Goal: Complete application form: Complete application form

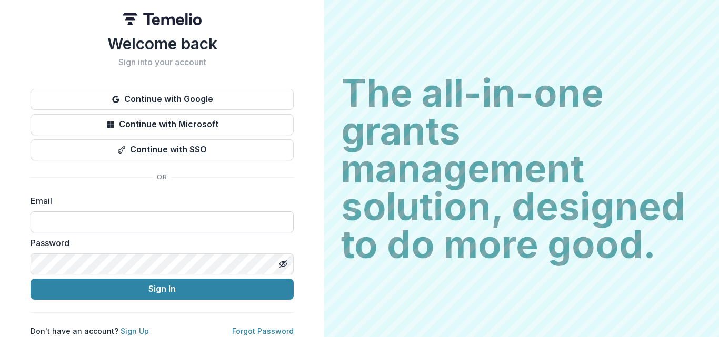
click at [60, 225] on input at bounding box center [162, 222] width 263 height 21
type input "**********"
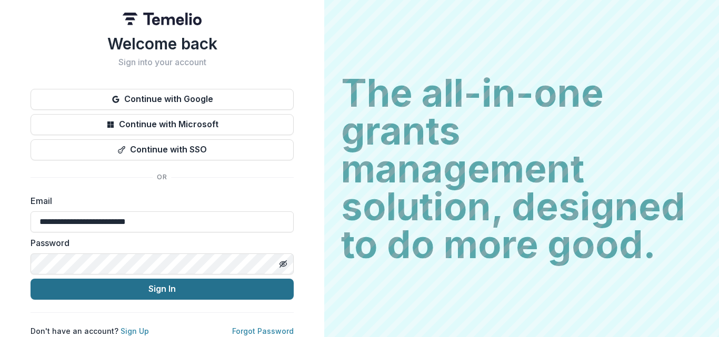
click at [138, 291] on button "Sign In" at bounding box center [162, 289] width 263 height 21
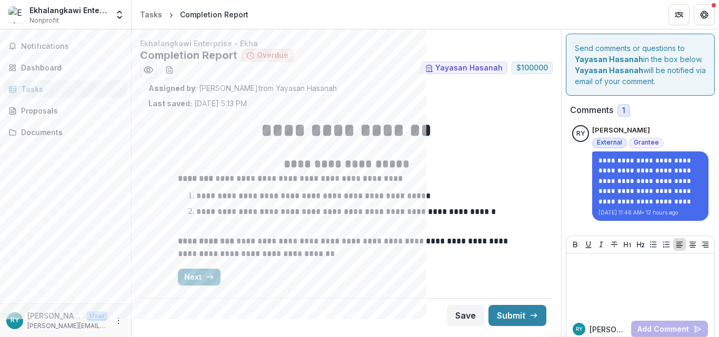
scroll to position [12, 0]
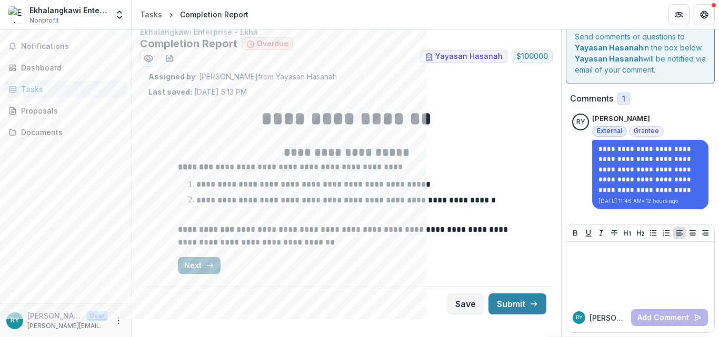
click at [196, 262] on button "Next" at bounding box center [199, 265] width 43 height 17
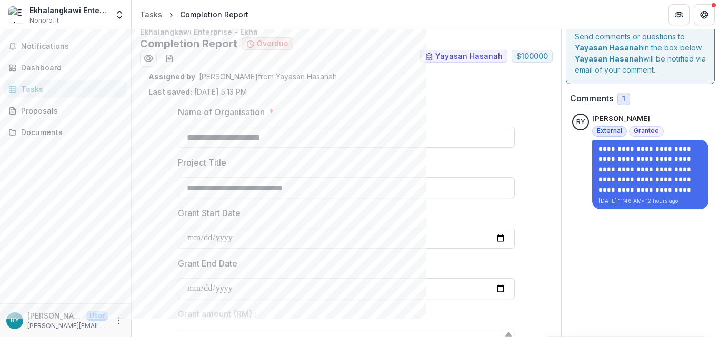
type input "**********"
type input "****"
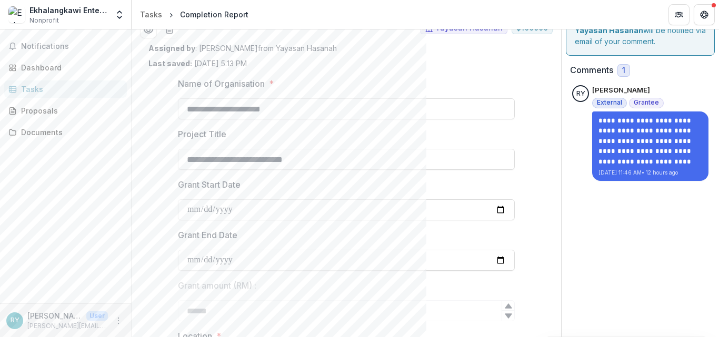
scroll to position [0, 0]
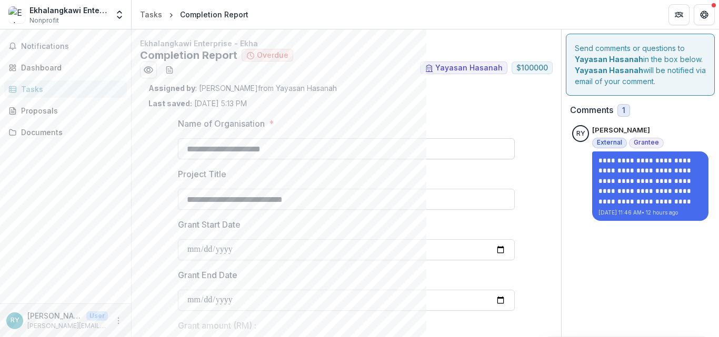
click at [306, 147] on input "**********" at bounding box center [346, 148] width 337 height 21
type input "**********"
click at [117, 168] on div "Notifications Dashboard Tasks Proposals Documents" at bounding box center [65, 166] width 131 height 274
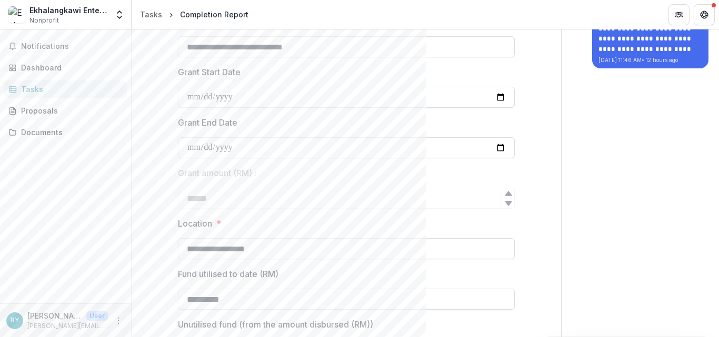
scroll to position [298, 0]
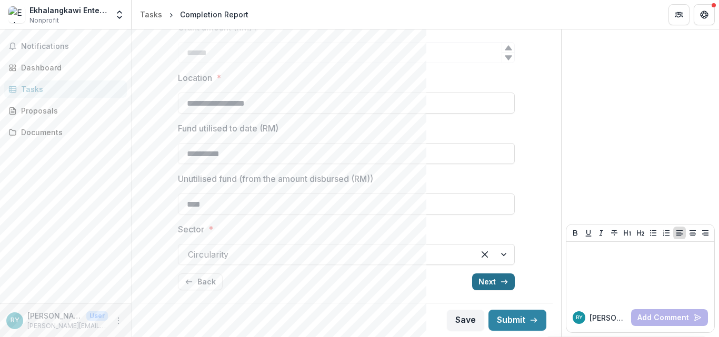
click at [482, 283] on button "Next" at bounding box center [493, 282] width 43 height 17
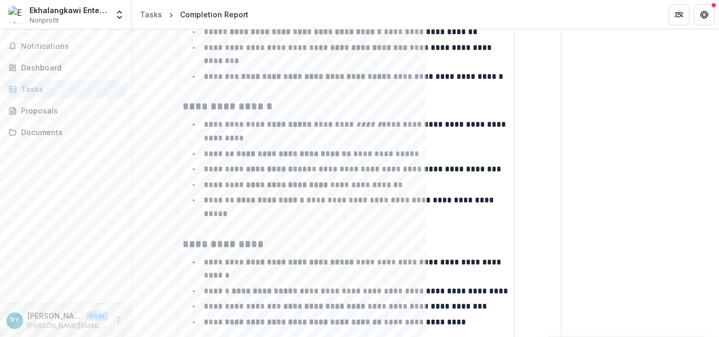
scroll to position [847, 0]
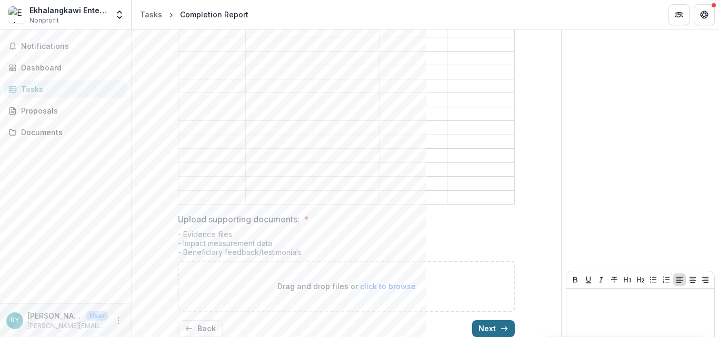
click at [476, 321] on button "Next" at bounding box center [493, 329] width 43 height 17
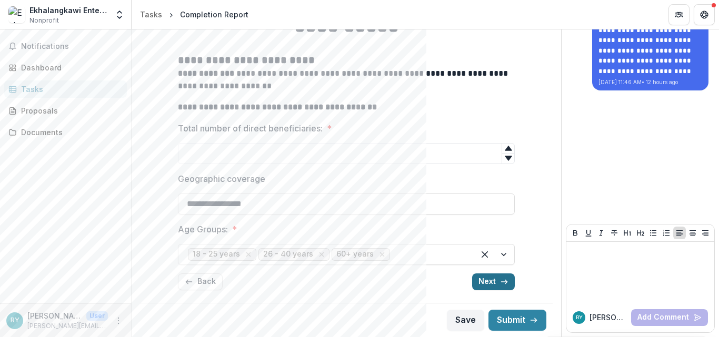
scroll to position [131, 0]
click at [485, 282] on button "Next" at bounding box center [493, 282] width 43 height 17
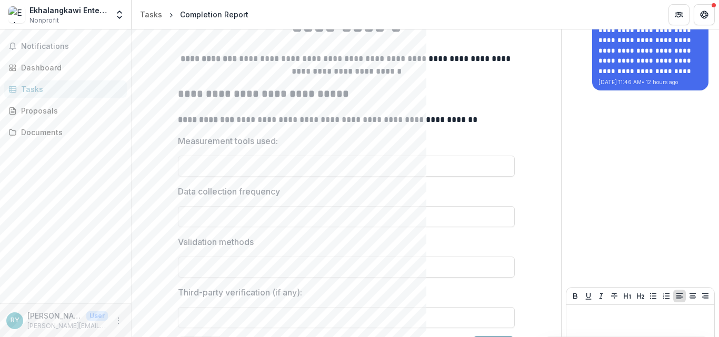
scroll to position [194, 0]
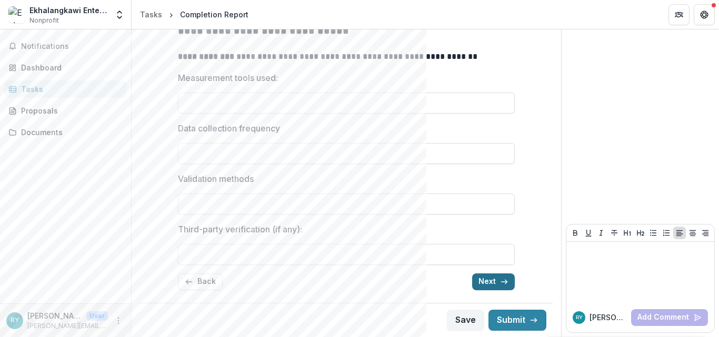
click at [484, 282] on button "Next" at bounding box center [493, 282] width 43 height 17
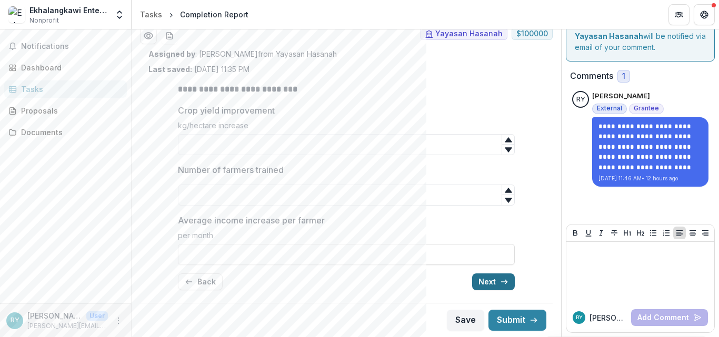
scroll to position [34, 0]
click at [486, 284] on button "Next" at bounding box center [493, 282] width 43 height 17
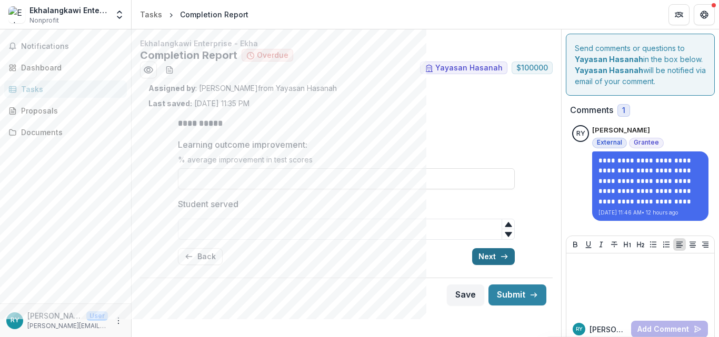
click at [487, 258] on button "Next" at bounding box center [493, 256] width 43 height 17
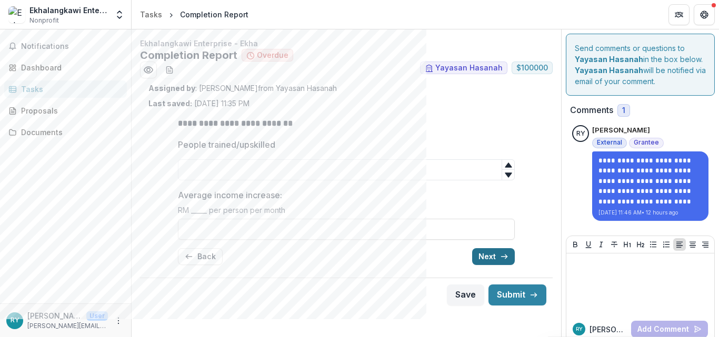
click at [486, 257] on button "Next" at bounding box center [493, 256] width 43 height 17
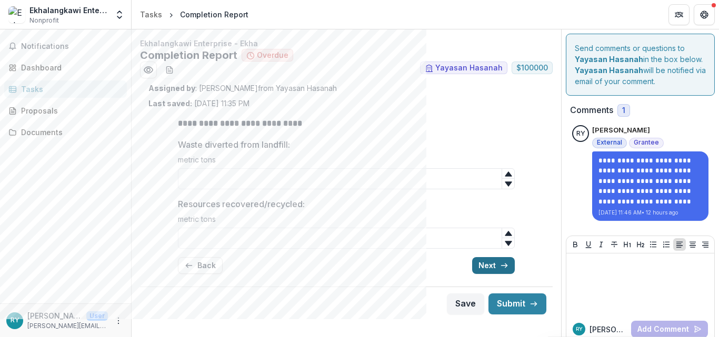
click at [486, 270] on button "Next" at bounding box center [493, 265] width 43 height 17
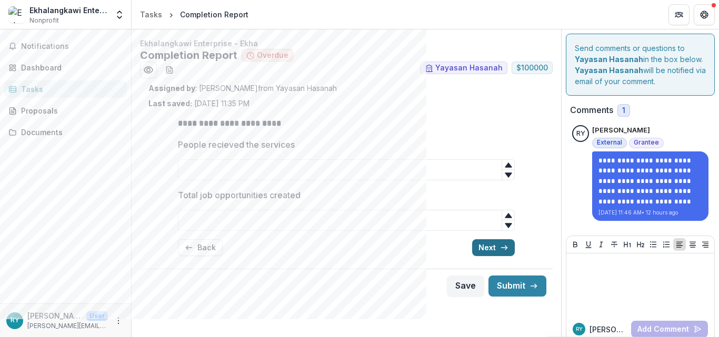
click at [485, 252] on button "Next" at bounding box center [493, 247] width 43 height 17
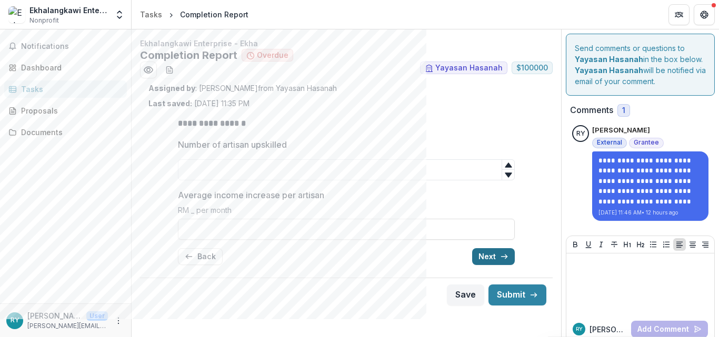
click at [485, 252] on button "Next" at bounding box center [493, 256] width 43 height 17
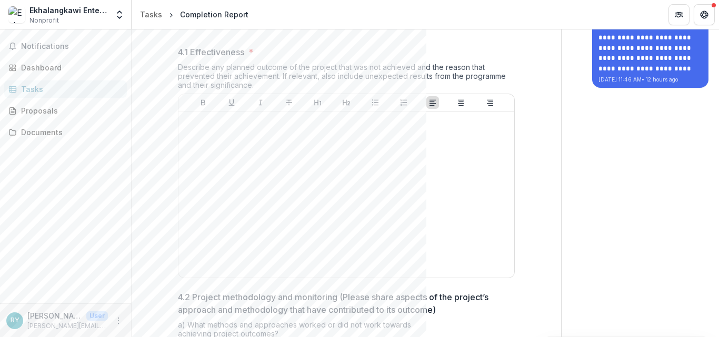
scroll to position [134, 0]
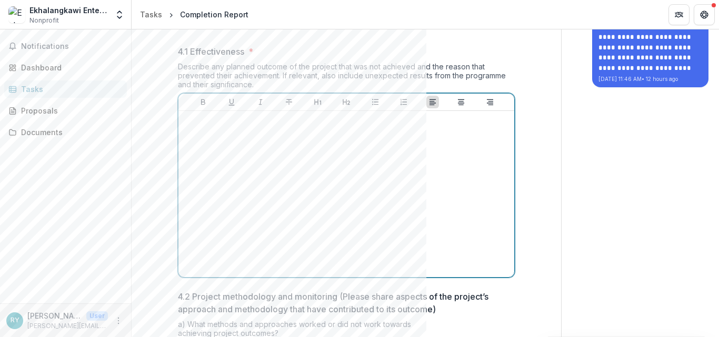
click at [292, 218] on div at bounding box center [346, 194] width 327 height 158
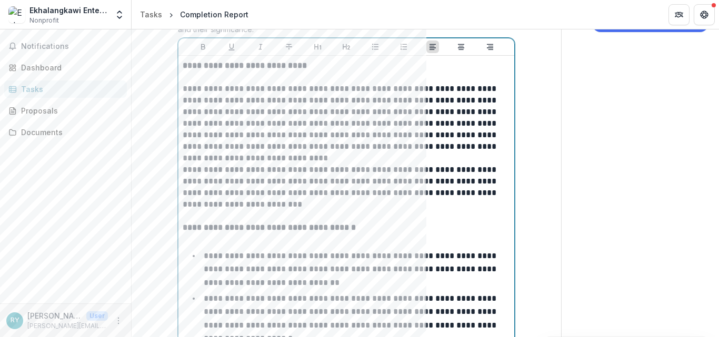
scroll to position [188, 0]
click at [184, 89] on p "**********" at bounding box center [346, 124] width 327 height 81
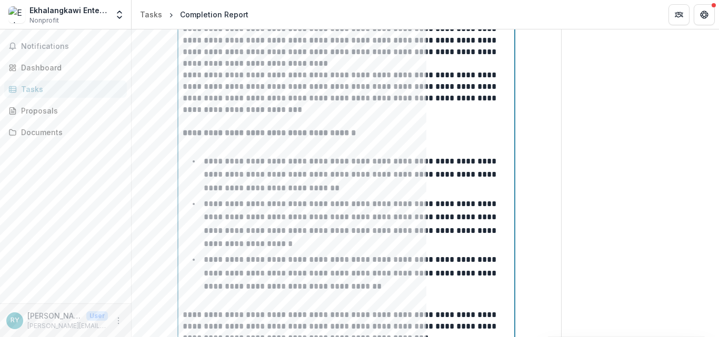
scroll to position [273, 0]
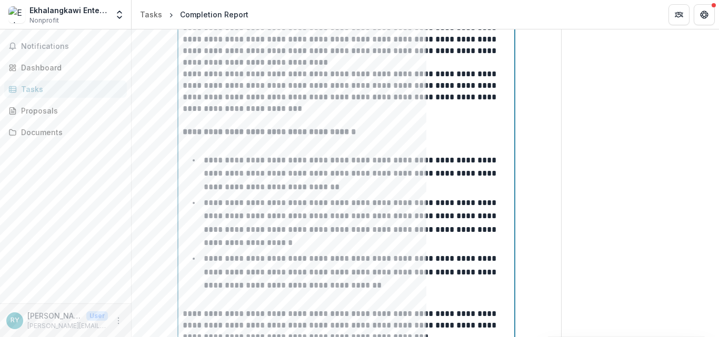
click at [193, 146] on p at bounding box center [346, 144] width 327 height 12
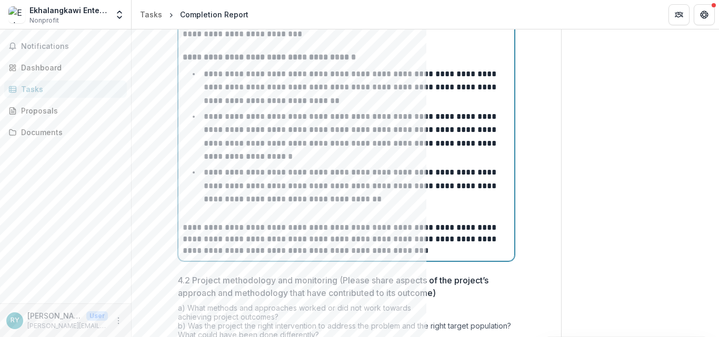
scroll to position [348, 0]
click at [338, 183] on p "**********" at bounding box center [351, 185] width 295 height 35
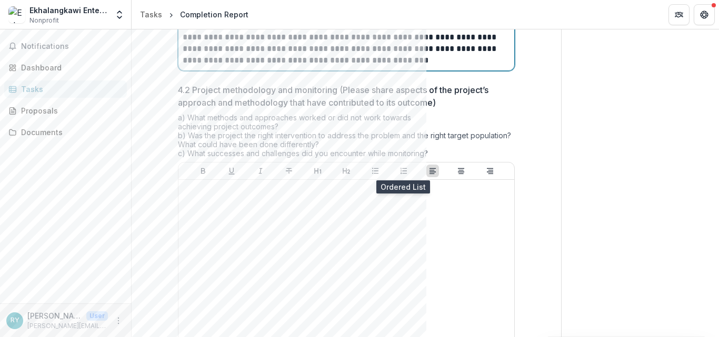
scroll to position [539, 0]
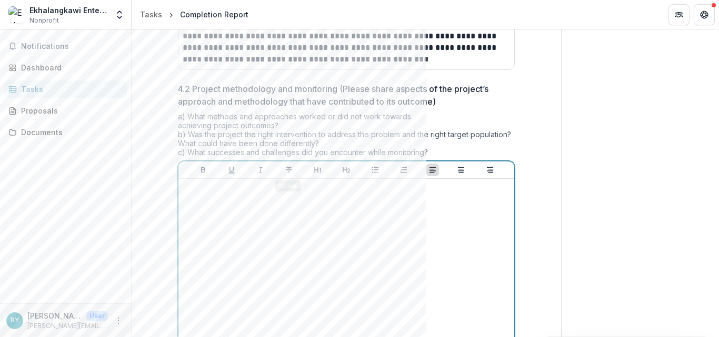
click at [251, 233] on div at bounding box center [346, 262] width 327 height 158
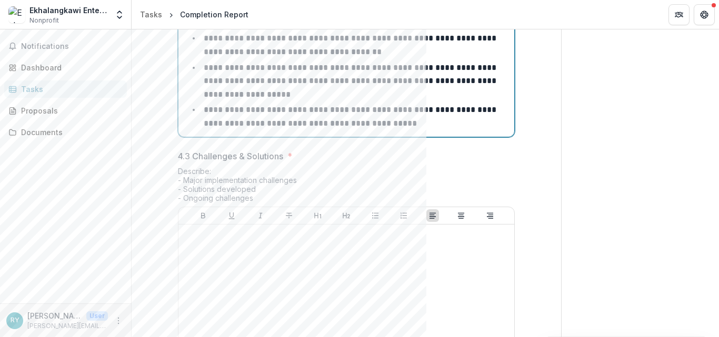
scroll to position [1281, 0]
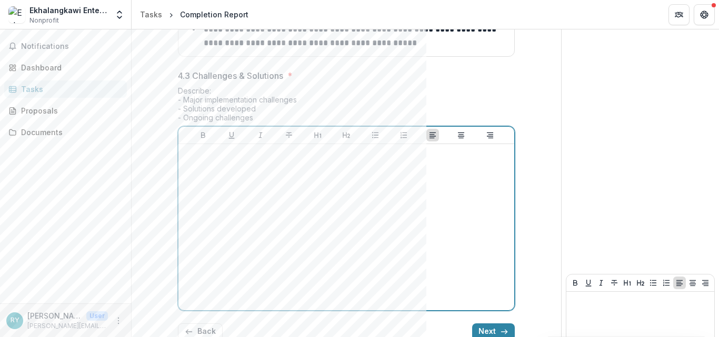
click at [270, 185] on div at bounding box center [346, 227] width 327 height 158
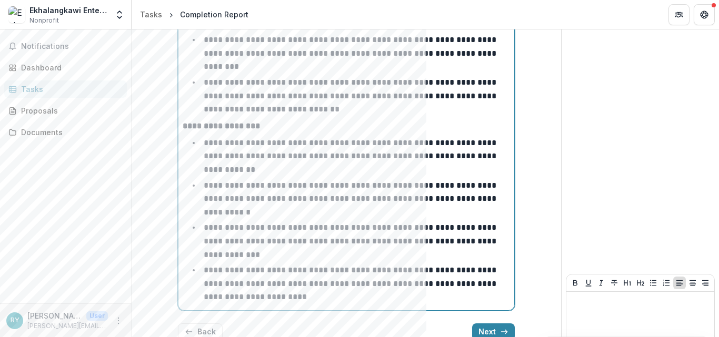
scroll to position [1746, 0]
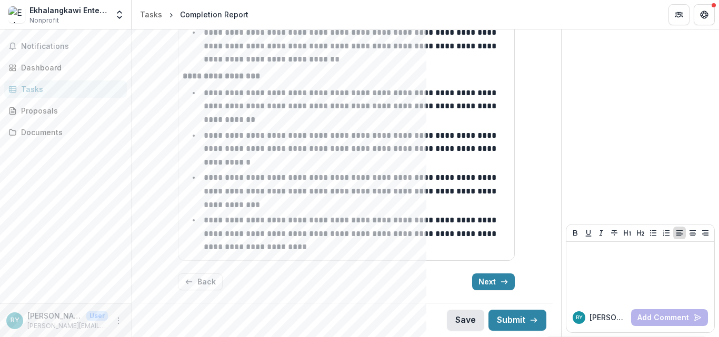
click at [462, 320] on button "Save" at bounding box center [465, 320] width 37 height 21
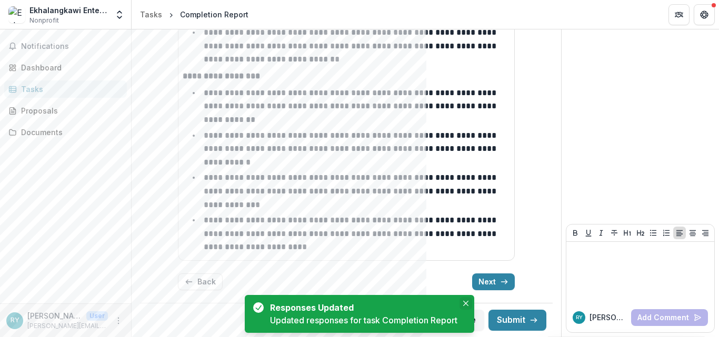
click at [468, 303] on icon "Close" at bounding box center [465, 303] width 5 height 5
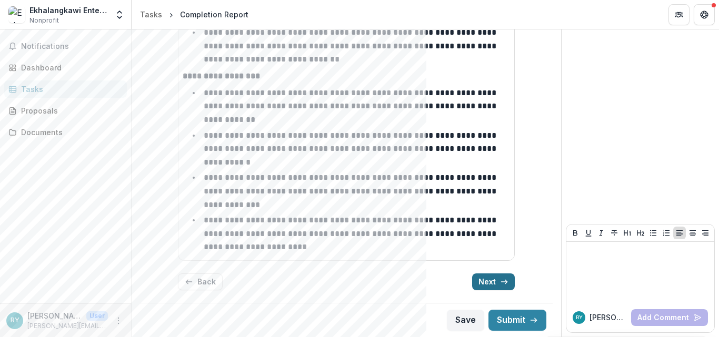
click at [485, 288] on button "Next" at bounding box center [493, 282] width 43 height 17
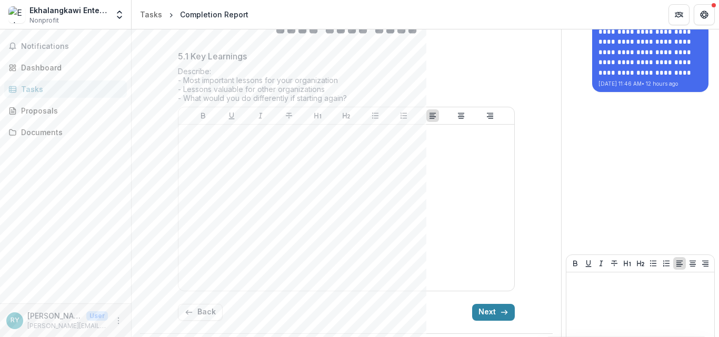
scroll to position [131, 0]
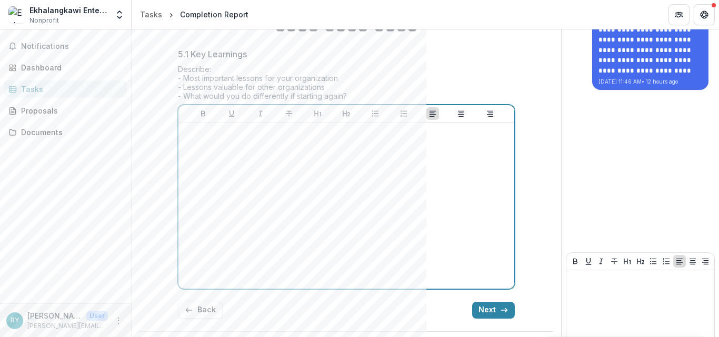
click at [264, 161] on div at bounding box center [346, 206] width 327 height 158
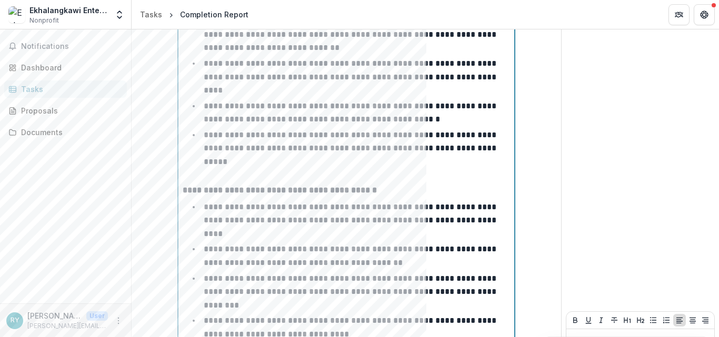
scroll to position [452, 0]
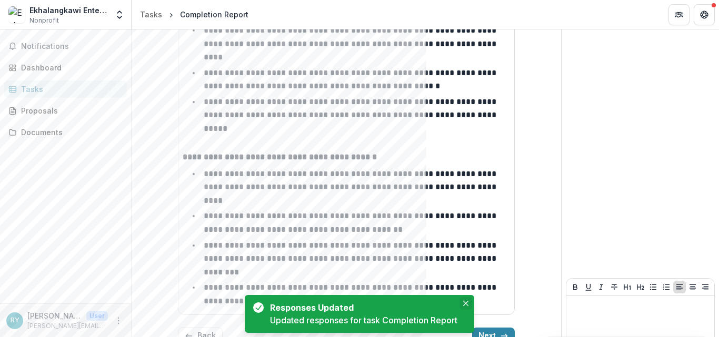
click at [464, 302] on icon "Close" at bounding box center [465, 303] width 5 height 5
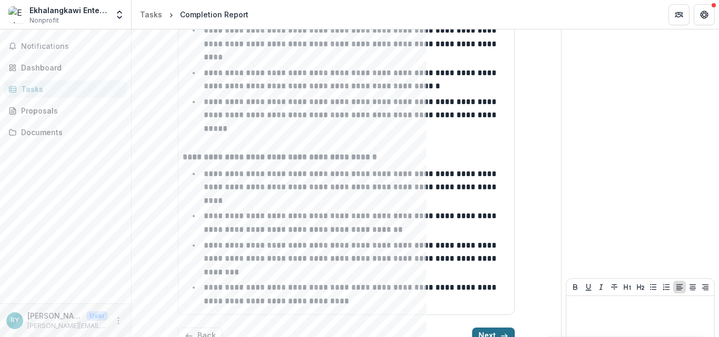
click at [483, 328] on button "Next" at bounding box center [493, 336] width 43 height 17
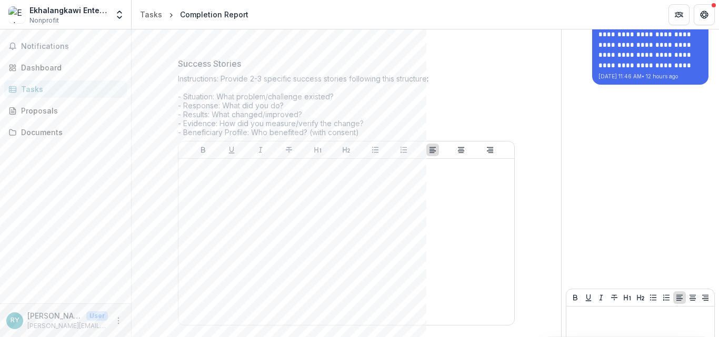
scroll to position [201, 0]
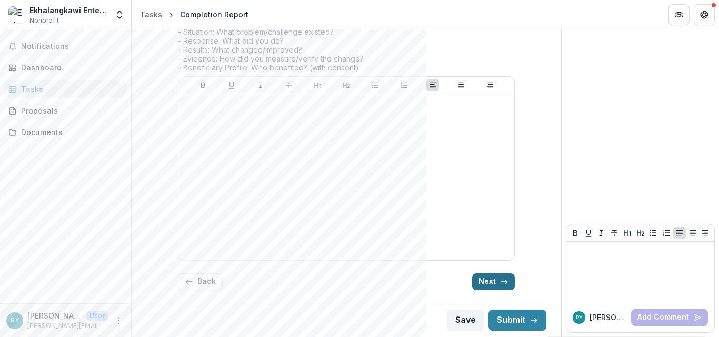
click at [482, 280] on button "Next" at bounding box center [493, 282] width 43 height 17
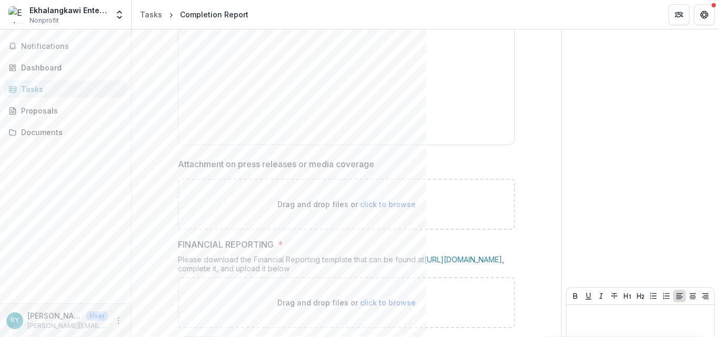
scroll to position [322, 0]
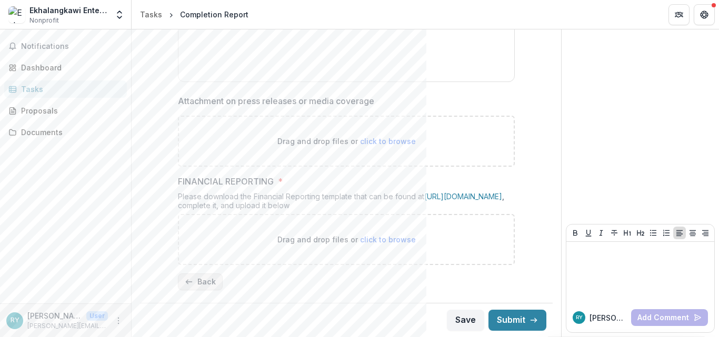
click at [212, 283] on button "Back" at bounding box center [200, 282] width 45 height 17
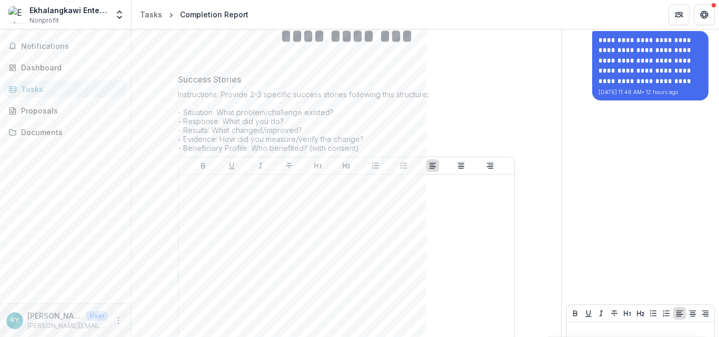
scroll to position [201, 0]
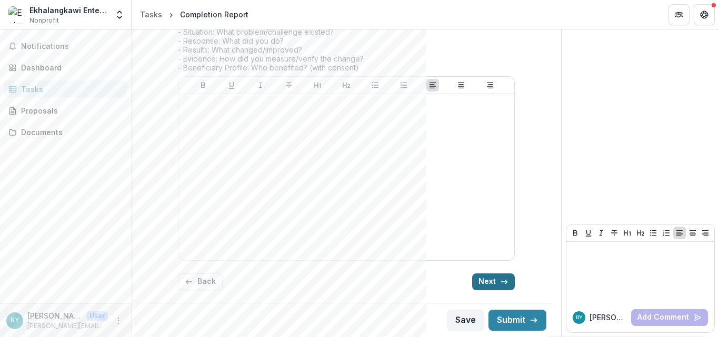
click at [481, 285] on button "Next" at bounding box center [493, 282] width 43 height 17
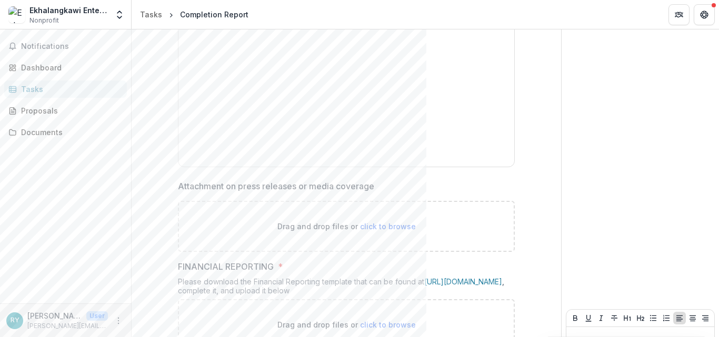
scroll to position [322, 0]
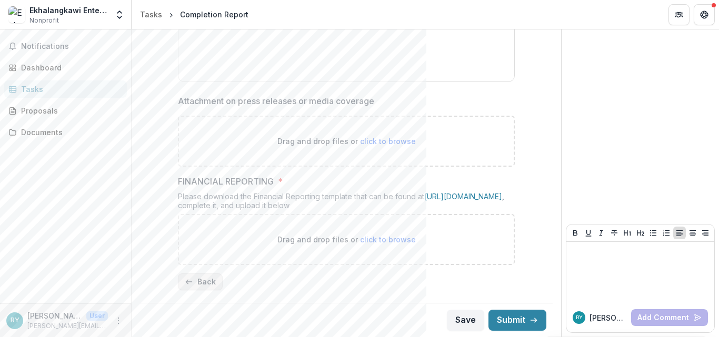
click at [203, 277] on button "Back" at bounding box center [200, 282] width 45 height 17
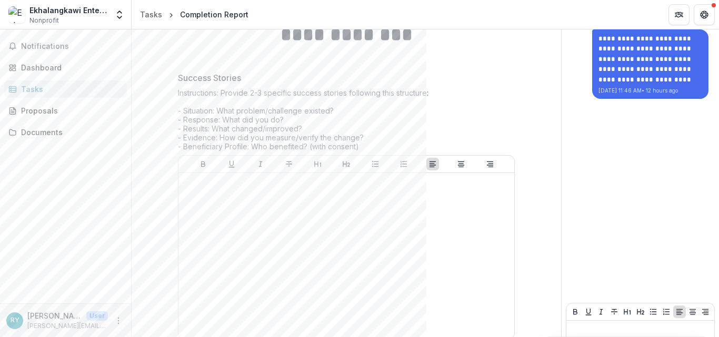
scroll to position [124, 0]
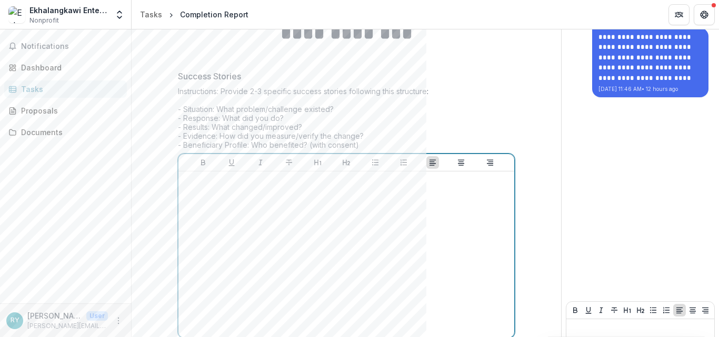
click at [233, 204] on div at bounding box center [346, 255] width 327 height 158
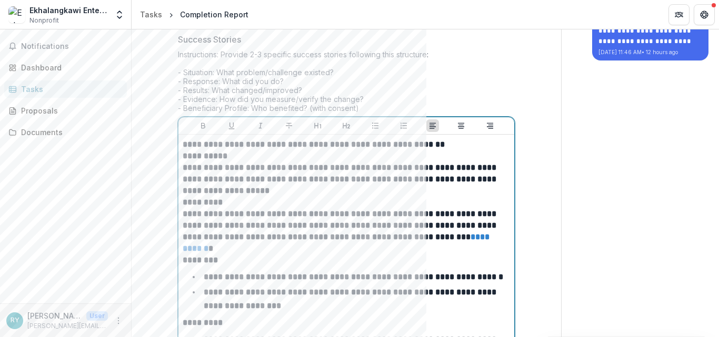
scroll to position [162, 0]
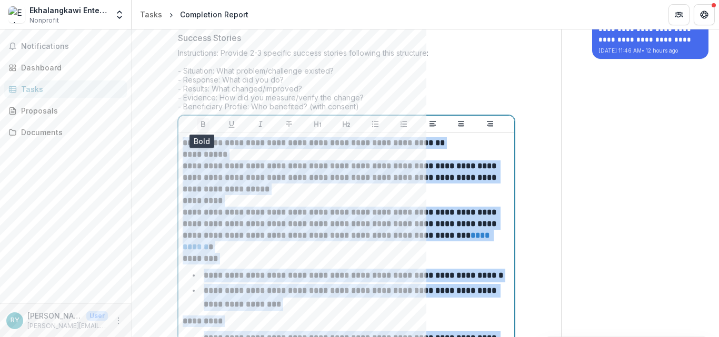
click at [201, 121] on icon "Bold" at bounding box center [203, 124] width 8 height 8
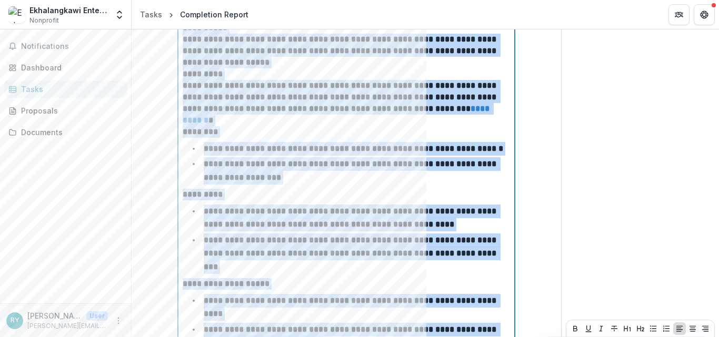
scroll to position [193, 0]
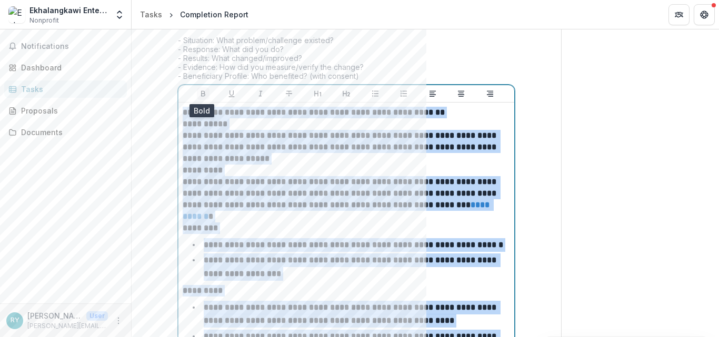
click at [204, 93] on icon "Bold" at bounding box center [203, 93] width 8 height 8
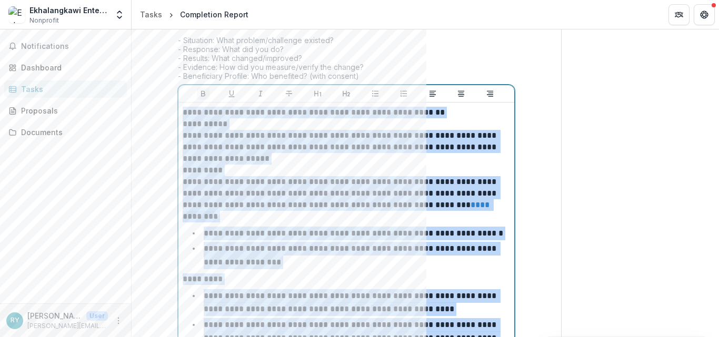
scroll to position [264, 0]
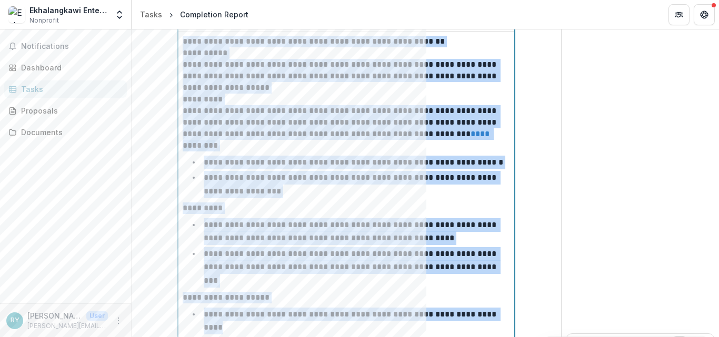
click at [281, 136] on p "**********" at bounding box center [346, 122] width 327 height 35
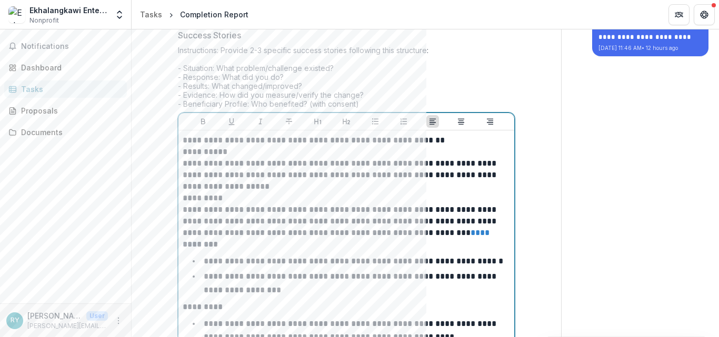
scroll to position [164, 0]
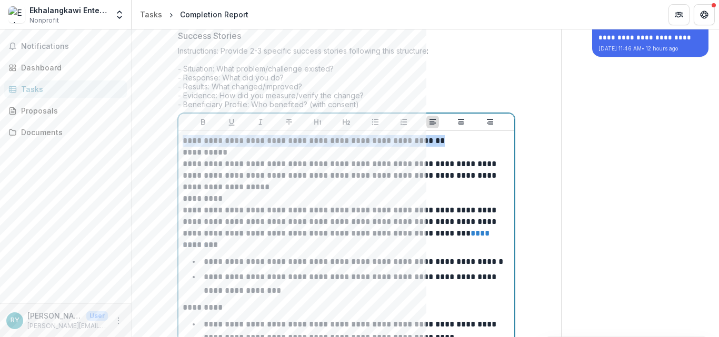
drag, startPoint x: 182, startPoint y: 142, endPoint x: 449, endPoint y: 142, distance: 267.4
click at [449, 142] on p "**********" at bounding box center [346, 141] width 327 height 12
drag, startPoint x: 229, startPoint y: 119, endPoint x: 206, endPoint y: 119, distance: 23.2
click at [227, 119] on icon "Underline" at bounding box center [231, 122] width 8 height 8
click at [201, 124] on icon "Bold" at bounding box center [203, 122] width 8 height 8
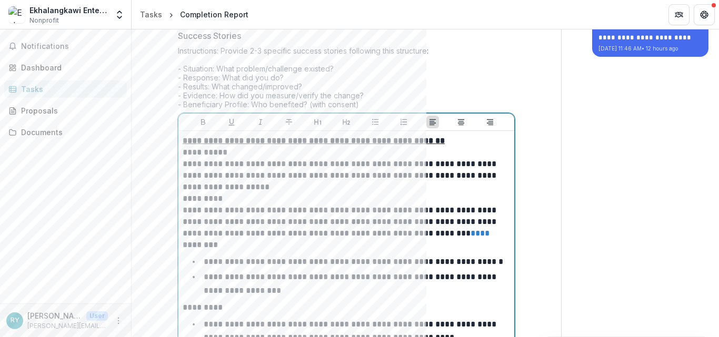
click at [218, 154] on p "**********" at bounding box center [346, 153] width 327 height 12
drag, startPoint x: 222, startPoint y: 154, endPoint x: 174, endPoint y: 153, distance: 48.4
click at [174, 153] on div "**********" at bounding box center [346, 226] width 354 height 563
drag, startPoint x: 225, startPoint y: 198, endPoint x: 183, endPoint y: 198, distance: 42.1
click at [183, 198] on p "*********" at bounding box center [346, 199] width 327 height 12
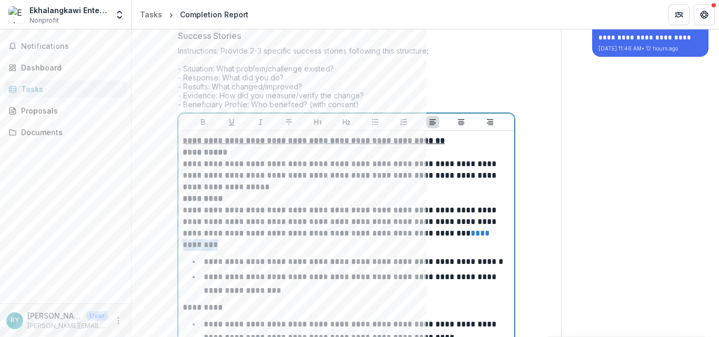
drag, startPoint x: 209, startPoint y: 249, endPoint x: 180, endPoint y: 248, distance: 29.0
click at [180, 248] on div "**********" at bounding box center [346, 300] width 336 height 338
drag, startPoint x: 186, startPoint y: 246, endPoint x: 206, endPoint y: 245, distance: 20.6
click at [203, 245] on div "**********" at bounding box center [346, 300] width 336 height 338
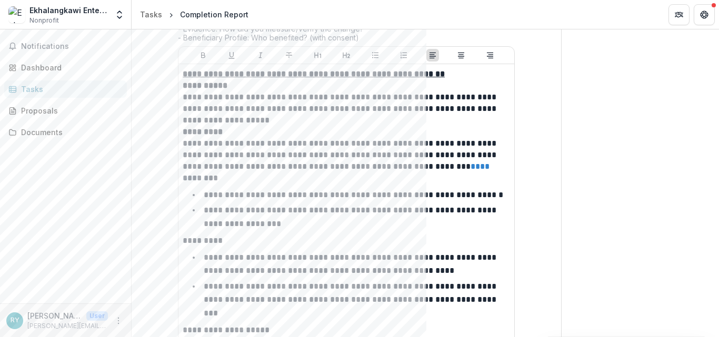
scroll to position [232, 0]
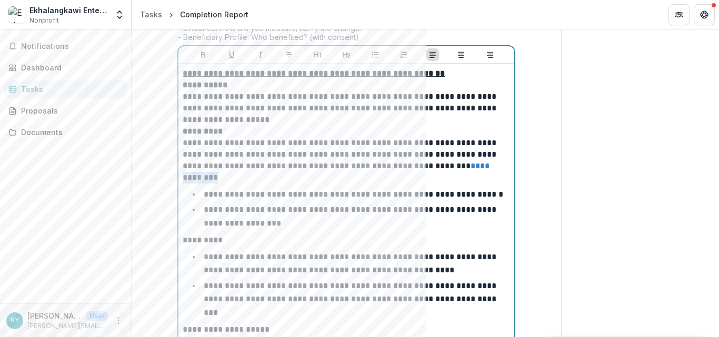
drag, startPoint x: 218, startPoint y: 177, endPoint x: 177, endPoint y: 178, distance: 41.6
click at [178, 178] on div "**********" at bounding box center [346, 233] width 336 height 338
drag, startPoint x: 222, startPoint y: 243, endPoint x: 181, endPoint y: 243, distance: 41.1
click at [183, 243] on p "*********" at bounding box center [346, 241] width 327 height 12
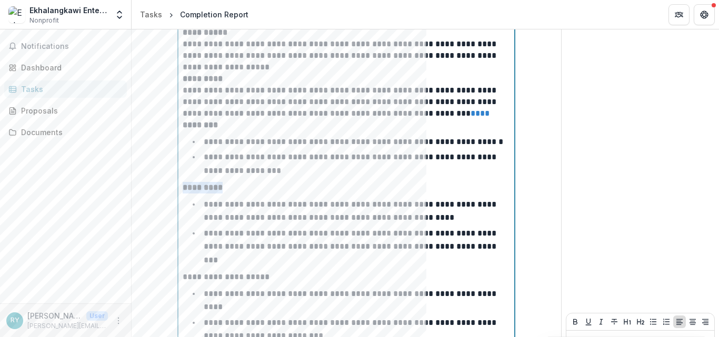
scroll to position [346, 0]
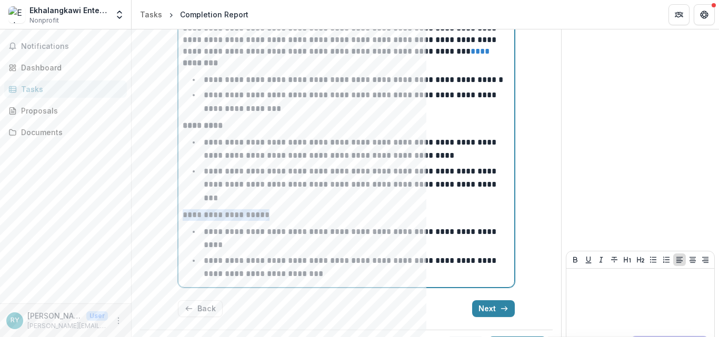
drag, startPoint x: 258, startPoint y: 203, endPoint x: 183, endPoint y: 205, distance: 74.8
click at [183, 209] on p "**********" at bounding box center [346, 215] width 327 height 12
click at [324, 254] on li "**********" at bounding box center [352, 267] width 315 height 27
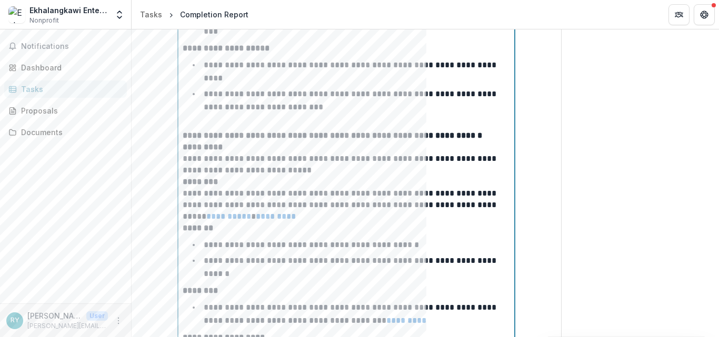
scroll to position [511, 0]
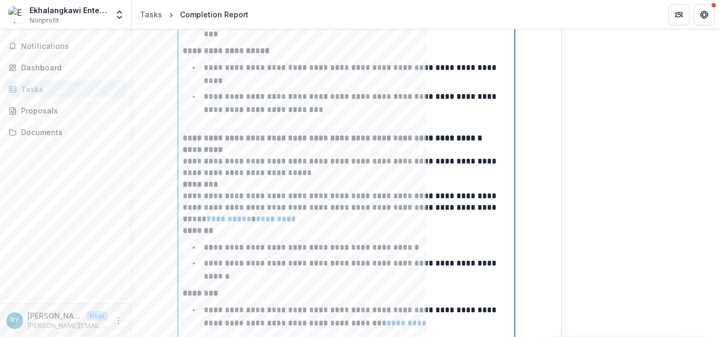
click at [200, 121] on p at bounding box center [346, 127] width 327 height 12
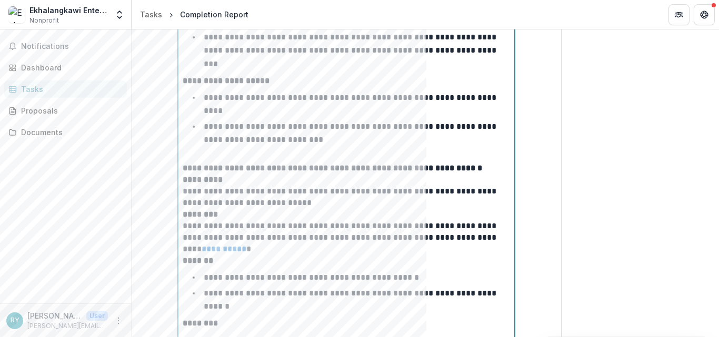
scroll to position [480, 0]
click at [209, 152] on p at bounding box center [346, 158] width 327 height 12
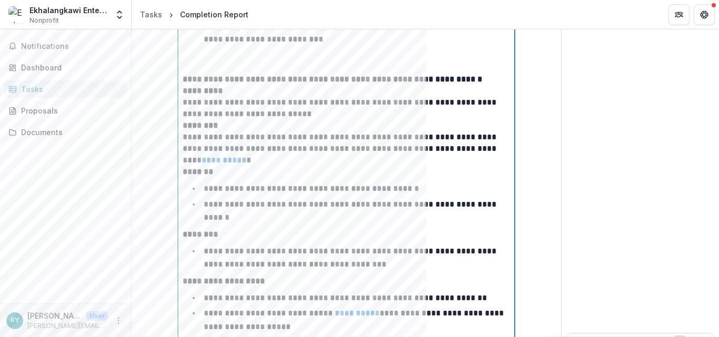
scroll to position [663, 0]
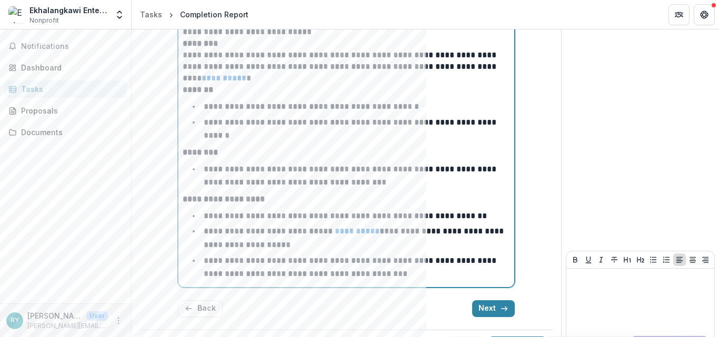
click at [416, 254] on li "**********" at bounding box center [352, 267] width 315 height 27
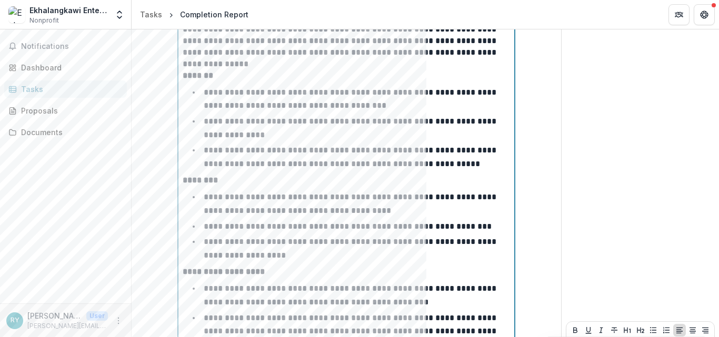
scroll to position [1134, 0]
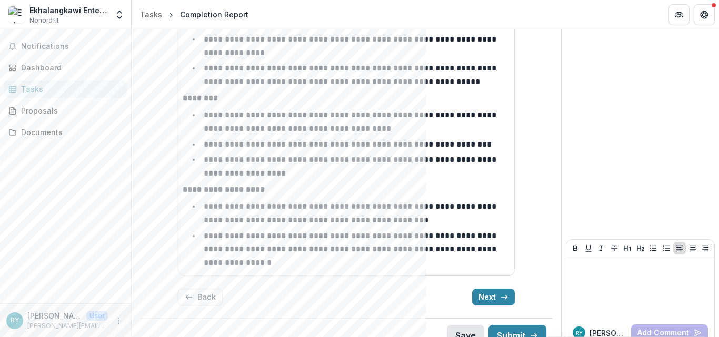
click at [467, 325] on button "Save" at bounding box center [465, 335] width 37 height 21
click at [482, 289] on button "Next" at bounding box center [493, 297] width 43 height 17
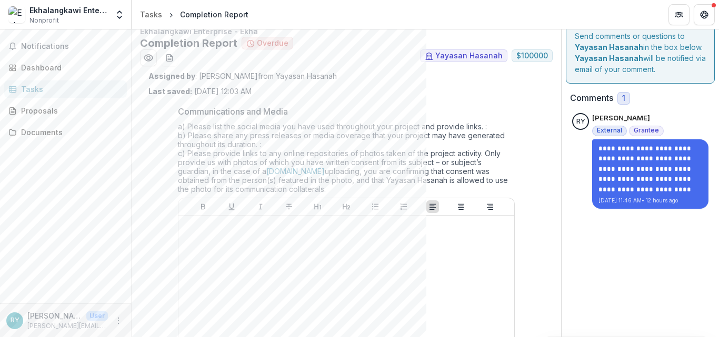
scroll to position [12, 0]
click at [278, 236] on div at bounding box center [346, 300] width 327 height 158
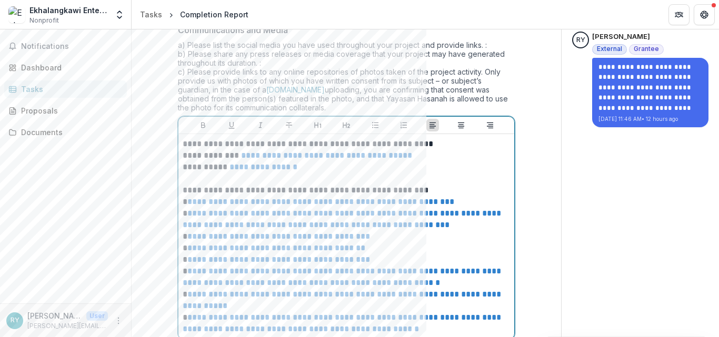
scroll to position [105, 0]
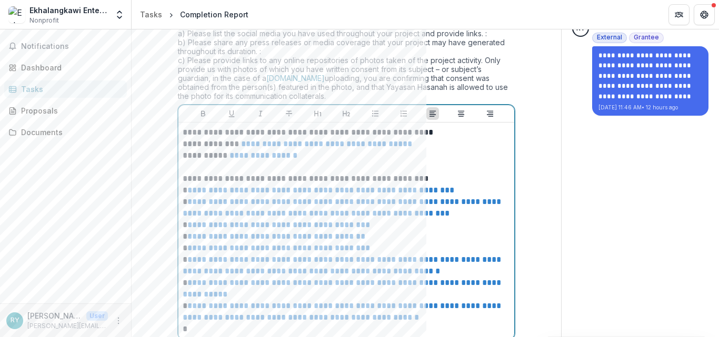
click at [427, 179] on p "**********" at bounding box center [346, 179] width 327 height 12
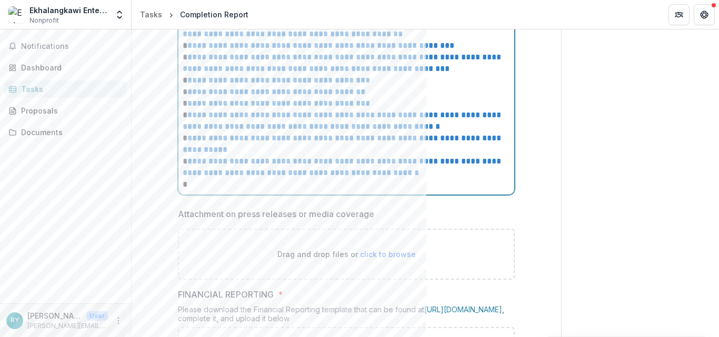
scroll to position [320, 0]
click at [462, 172] on p "**********" at bounding box center [346, 166] width 327 height 23
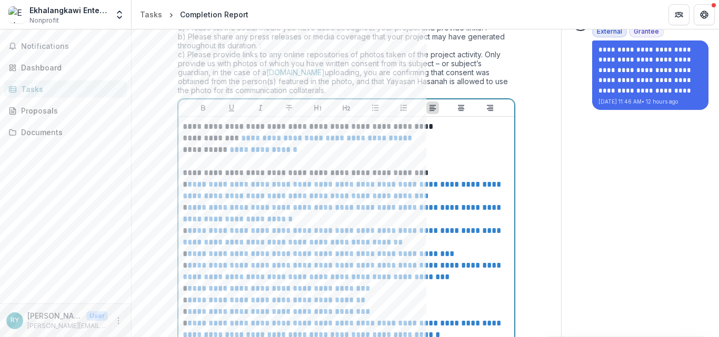
scroll to position [111, 0]
click at [308, 224] on p "**********" at bounding box center [346, 214] width 327 height 23
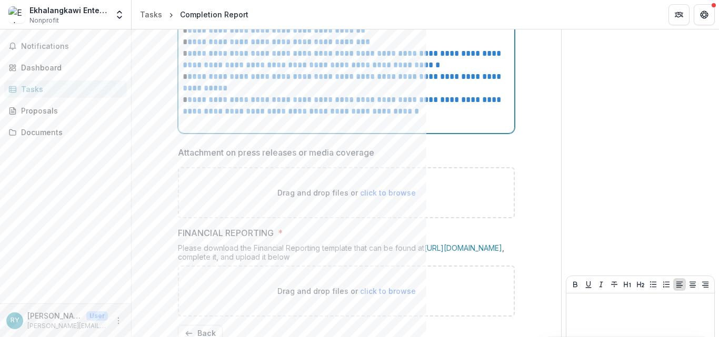
scroll to position [405, 0]
click at [422, 104] on link "**********" at bounding box center [343, 104] width 321 height 19
click at [467, 109] on p "**********" at bounding box center [346, 105] width 327 height 23
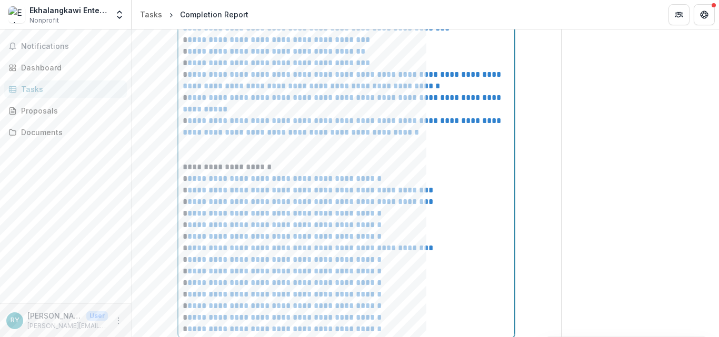
scroll to position [395, 0]
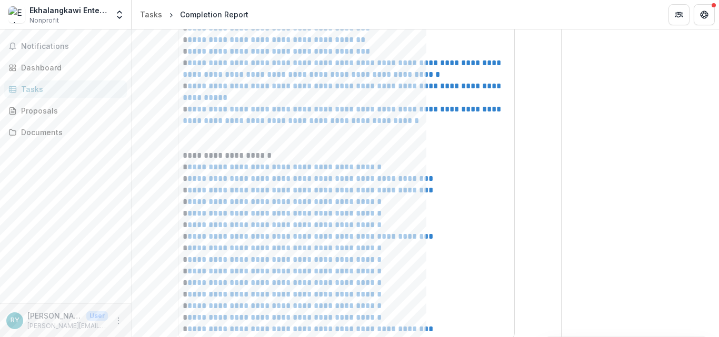
click at [619, 119] on div "**********" at bounding box center [640, 115] width 157 height 960
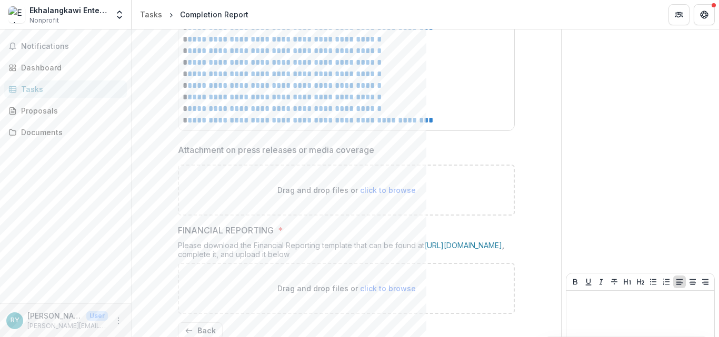
scroll to position [662, 0]
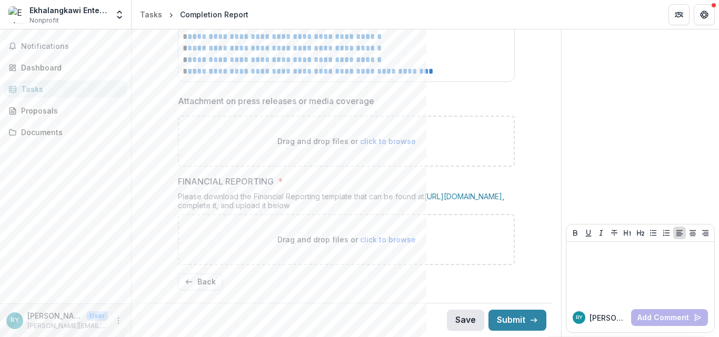
click at [462, 318] on button "Save" at bounding box center [465, 320] width 37 height 21
click at [195, 281] on button "Back" at bounding box center [200, 282] width 45 height 17
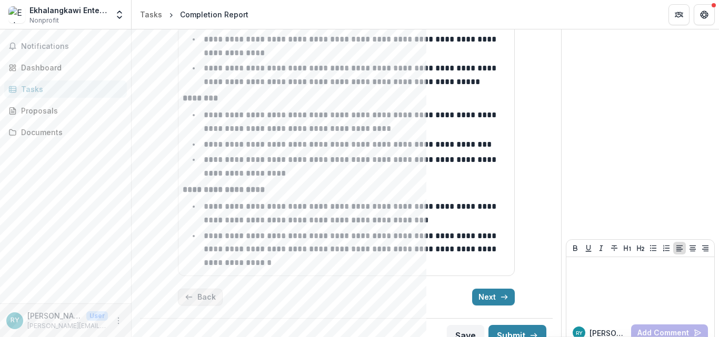
click at [195, 289] on button "Back" at bounding box center [200, 297] width 45 height 17
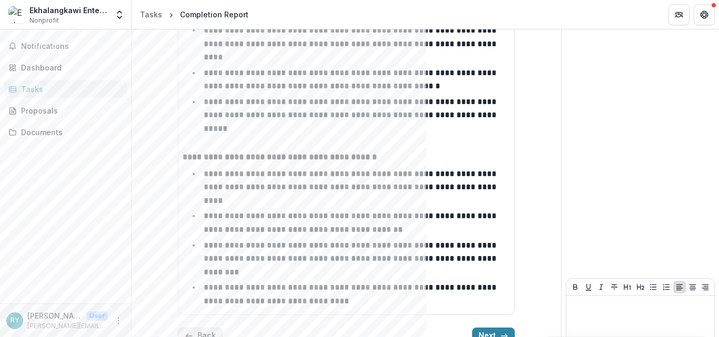
click at [195, 328] on button "Back" at bounding box center [200, 336] width 45 height 17
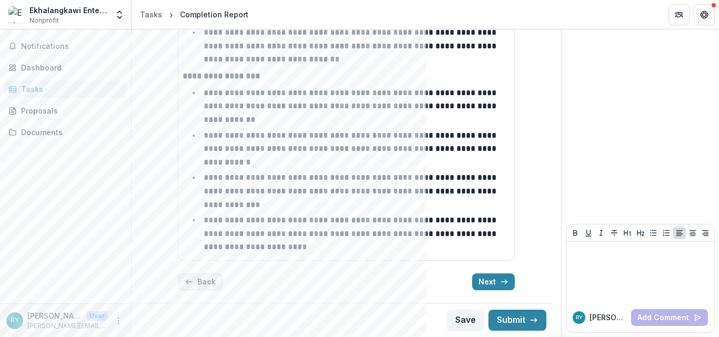
click at [195, 281] on button "Back" at bounding box center [200, 282] width 45 height 17
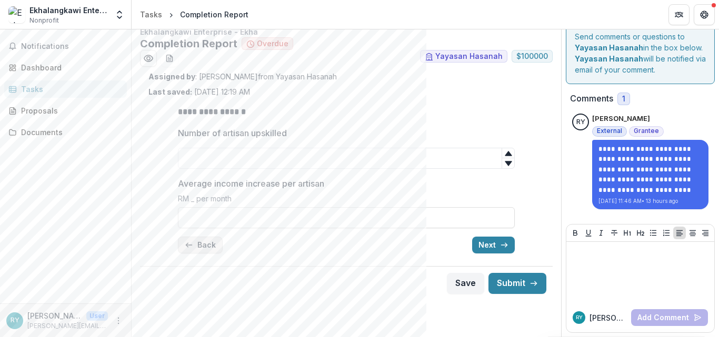
scroll to position [0, 0]
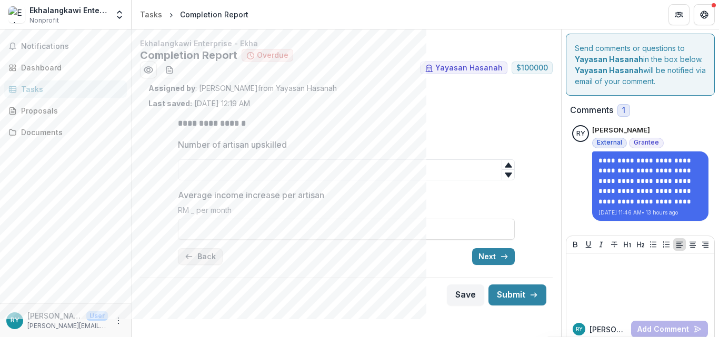
click at [195, 258] on button "Back" at bounding box center [200, 256] width 45 height 17
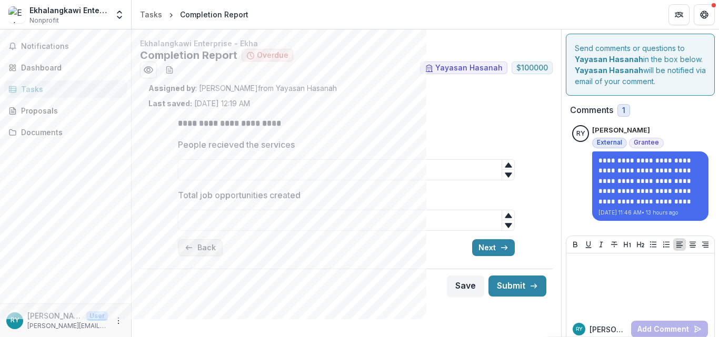
click at [194, 250] on button "Back" at bounding box center [200, 247] width 45 height 17
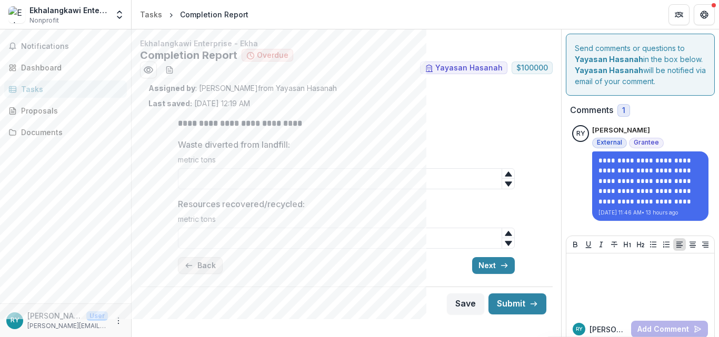
click at [192, 266] on button "Back" at bounding box center [200, 265] width 45 height 17
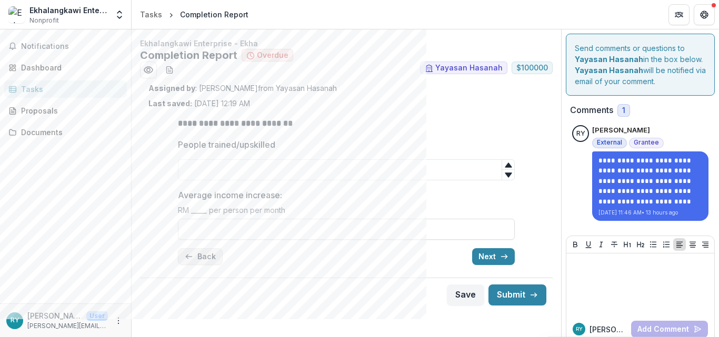
click at [192, 266] on div "**********" at bounding box center [346, 191] width 337 height 165
click at [193, 259] on button "Back" at bounding box center [200, 256] width 45 height 17
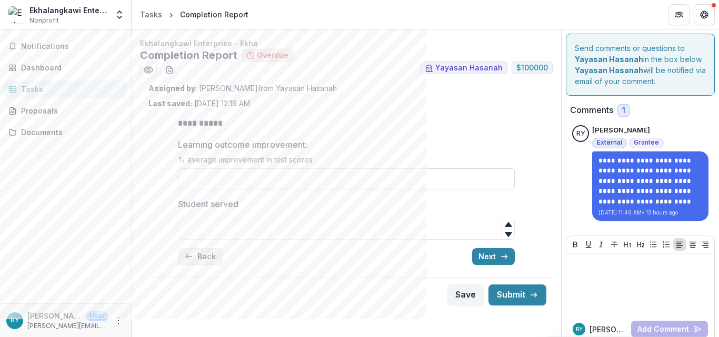
click at [193, 259] on button "Back" at bounding box center [200, 256] width 45 height 17
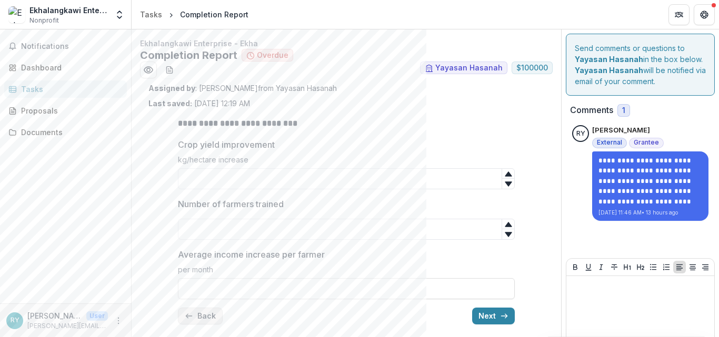
click at [192, 315] on button "Back" at bounding box center [200, 316] width 45 height 17
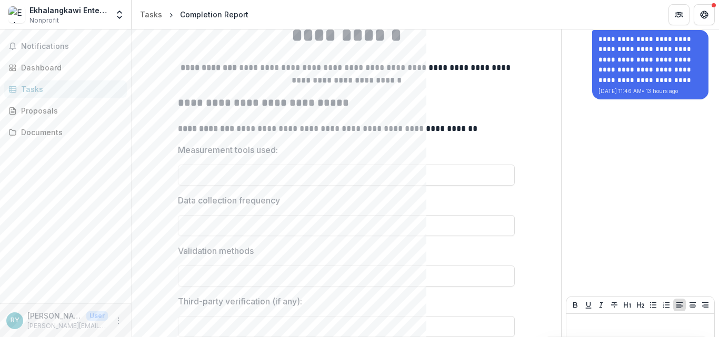
scroll to position [194, 0]
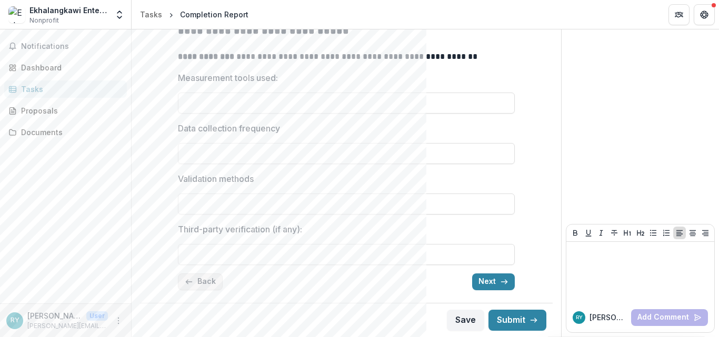
click at [197, 280] on button "Back" at bounding box center [200, 282] width 45 height 17
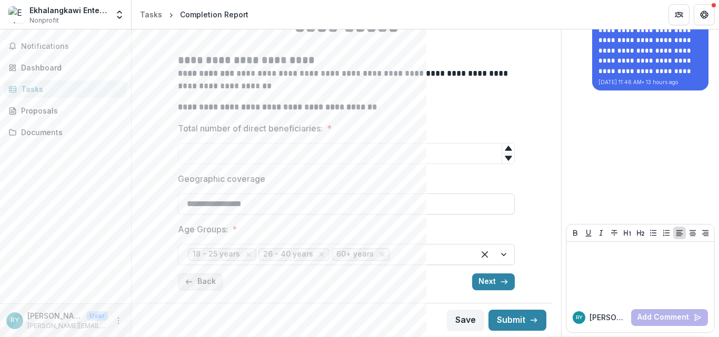
scroll to position [131, 0]
click at [197, 280] on button "Back" at bounding box center [200, 282] width 45 height 17
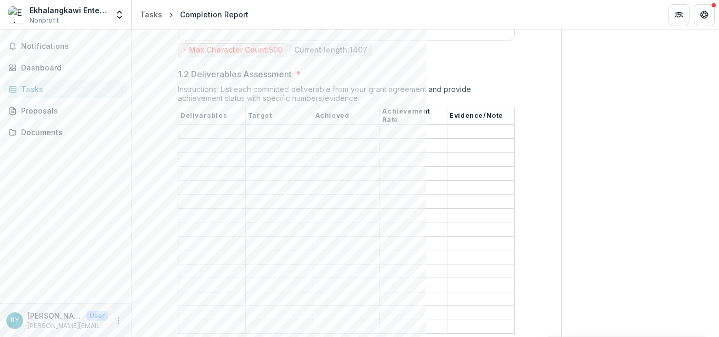
scroll to position [847, 0]
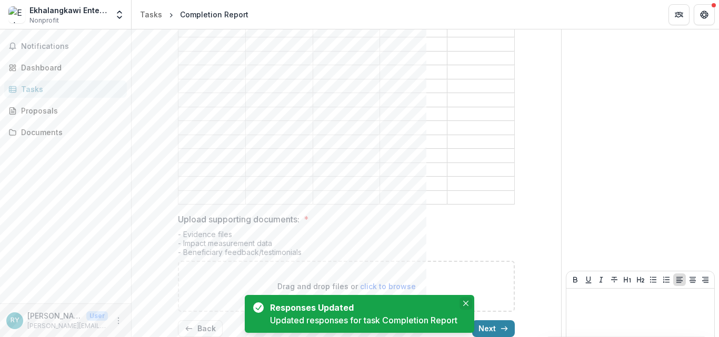
click at [469, 300] on button "Close" at bounding box center [465, 303] width 13 height 13
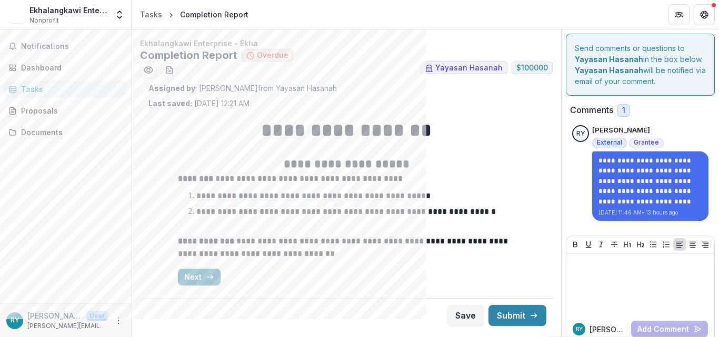
scroll to position [12, 0]
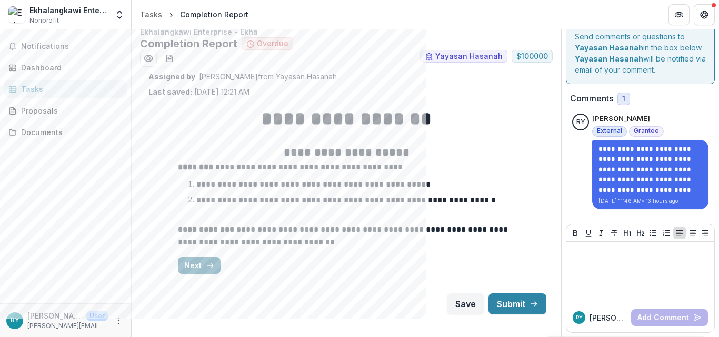
click at [206, 267] on icon "button" at bounding box center [210, 266] width 8 height 8
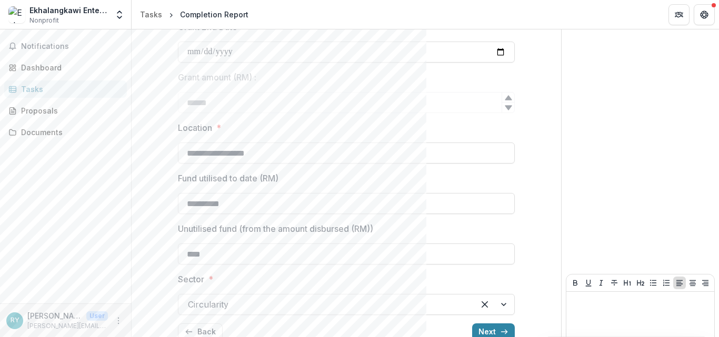
scroll to position [251, 0]
click at [485, 326] on button "Next" at bounding box center [493, 330] width 43 height 17
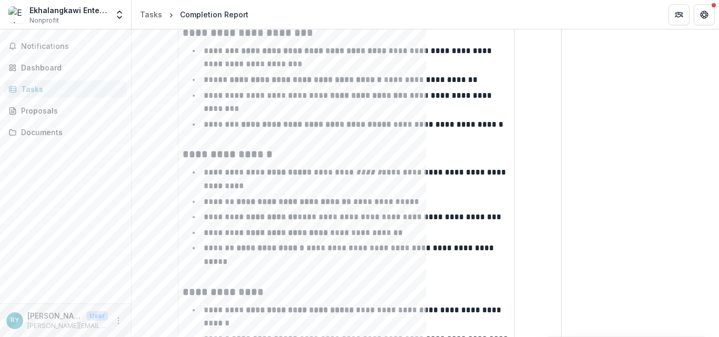
scroll to position [799, 0]
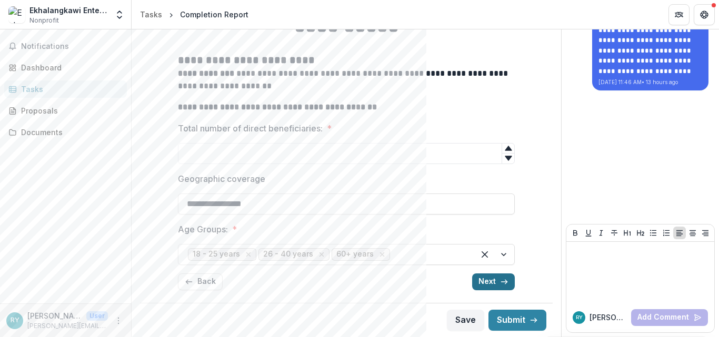
scroll to position [0, 0]
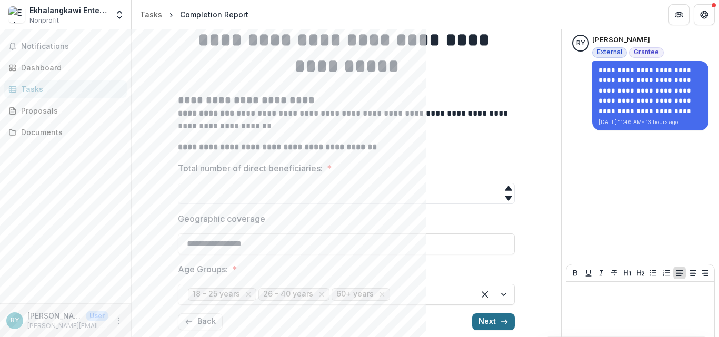
click at [485, 326] on button "Next" at bounding box center [493, 322] width 43 height 17
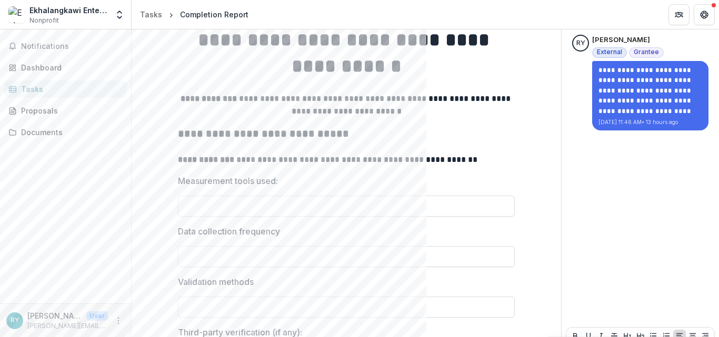
scroll to position [154, 0]
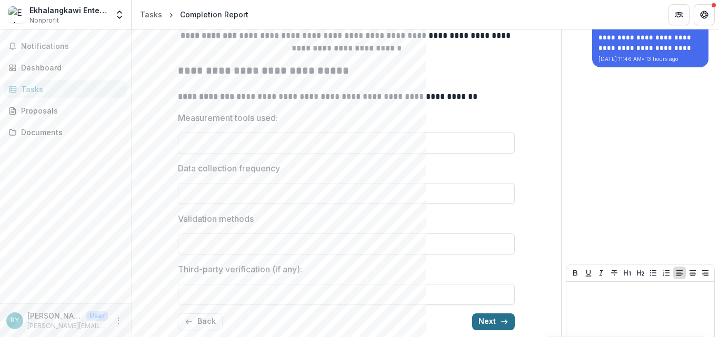
click at [485, 326] on button "Next" at bounding box center [493, 322] width 43 height 17
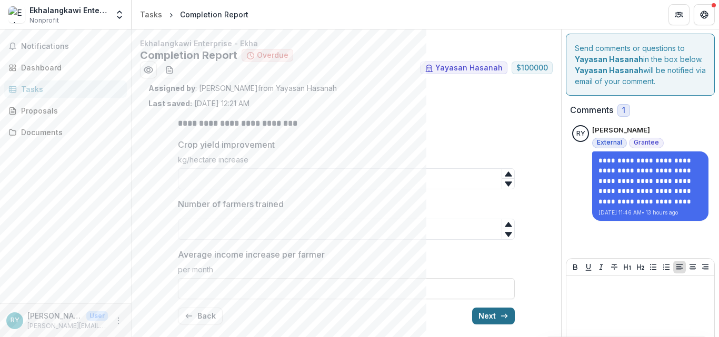
click at [485, 317] on button "Next" at bounding box center [493, 316] width 43 height 17
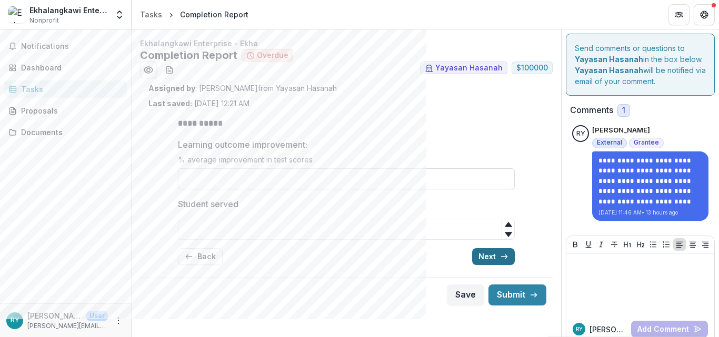
click at [491, 257] on button "Next" at bounding box center [493, 256] width 43 height 17
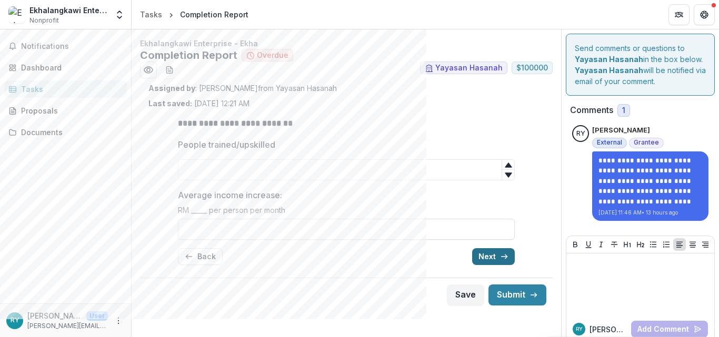
click at [491, 257] on button "Next" at bounding box center [493, 256] width 43 height 17
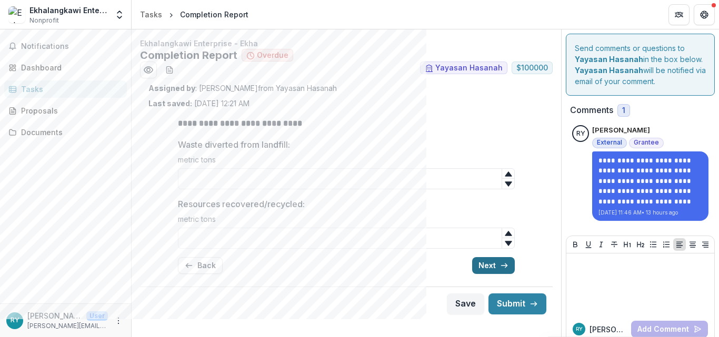
click at [482, 263] on button "Next" at bounding box center [493, 265] width 43 height 17
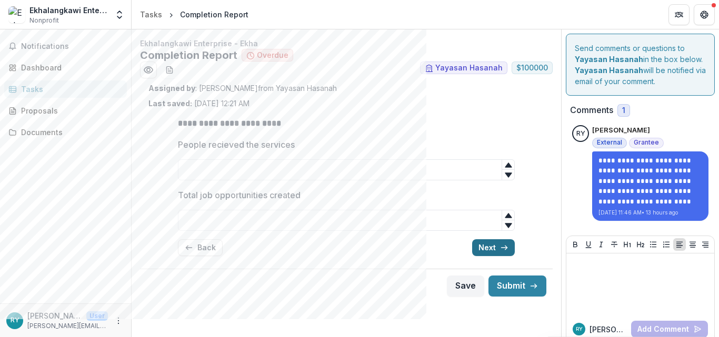
click at [482, 248] on button "Next" at bounding box center [493, 247] width 43 height 17
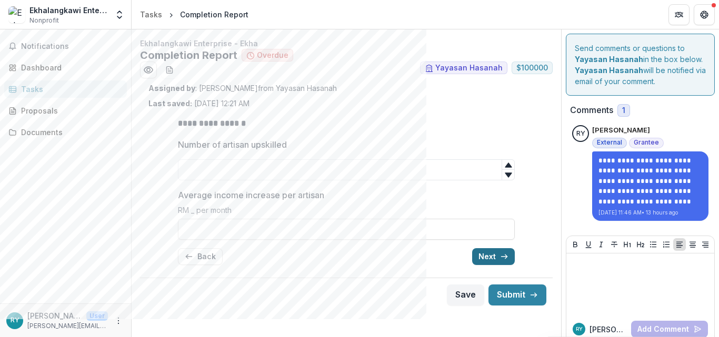
click at [481, 256] on button "Next" at bounding box center [493, 256] width 43 height 17
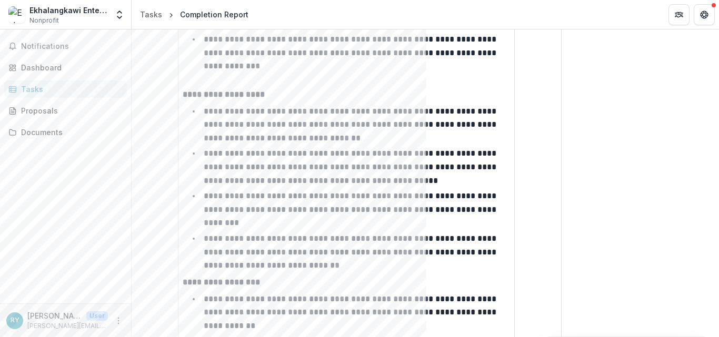
scroll to position [1746, 0]
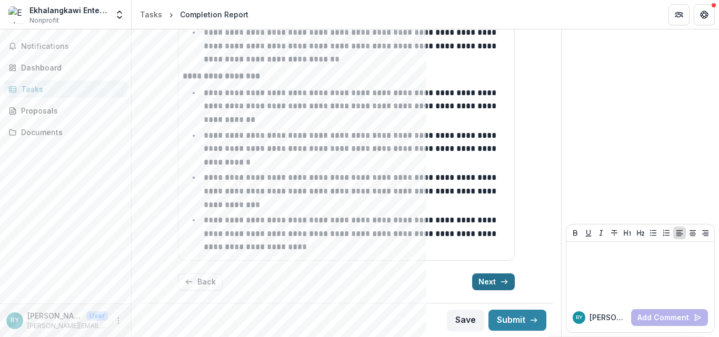
click at [487, 281] on button "Next" at bounding box center [493, 282] width 43 height 17
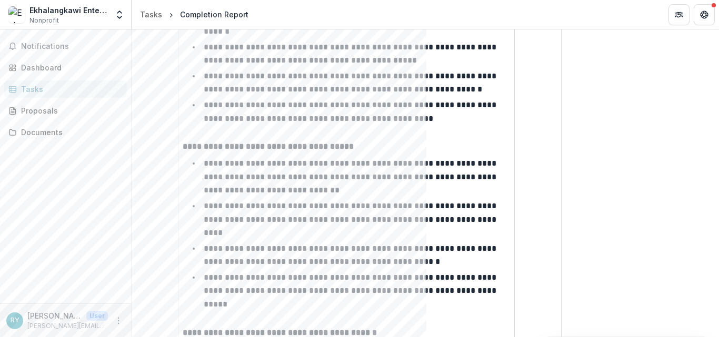
scroll to position [452, 0]
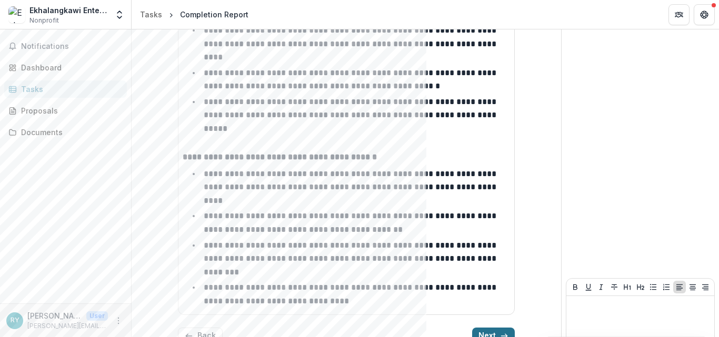
click at [487, 328] on button "Next" at bounding box center [493, 336] width 43 height 17
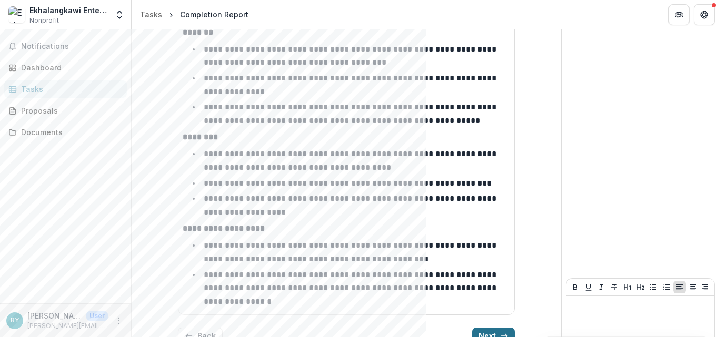
scroll to position [1134, 0]
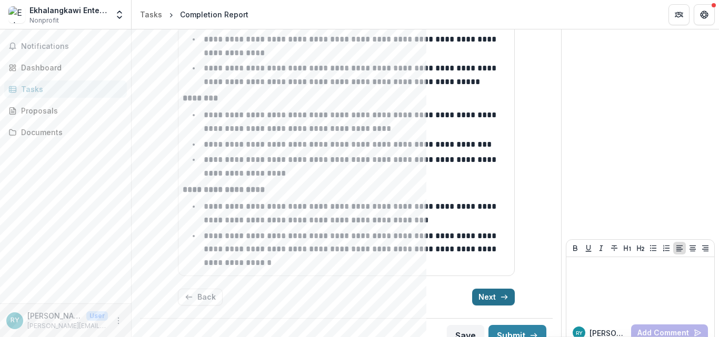
click at [477, 289] on button "Next" at bounding box center [493, 297] width 43 height 17
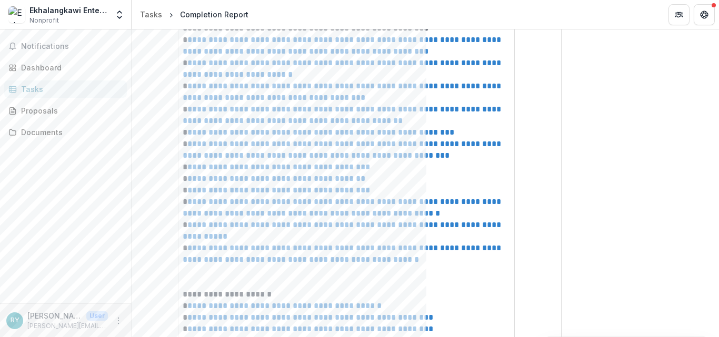
scroll to position [114, 0]
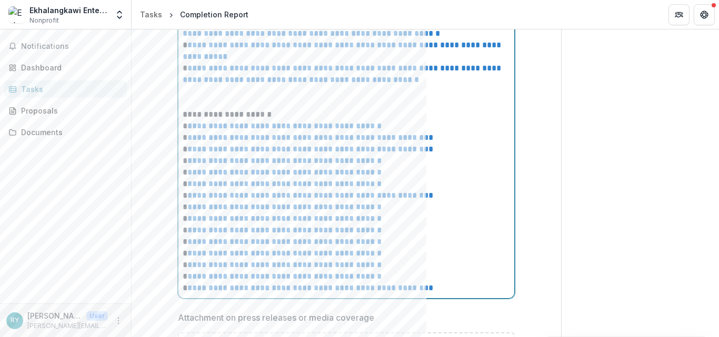
scroll to position [436, 0]
click at [458, 291] on p "**********" at bounding box center [346, 288] width 327 height 12
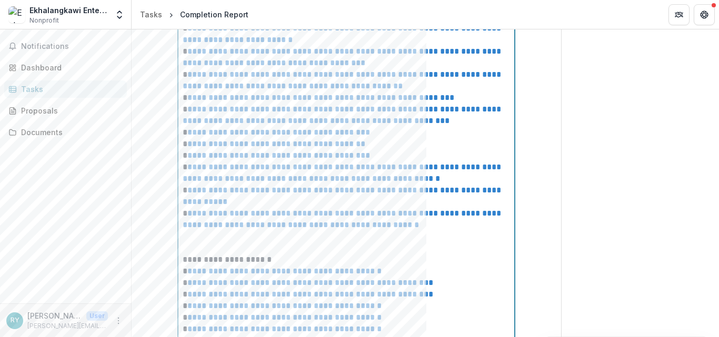
scroll to position [291, 0]
click at [457, 228] on p "**********" at bounding box center [346, 218] width 327 height 23
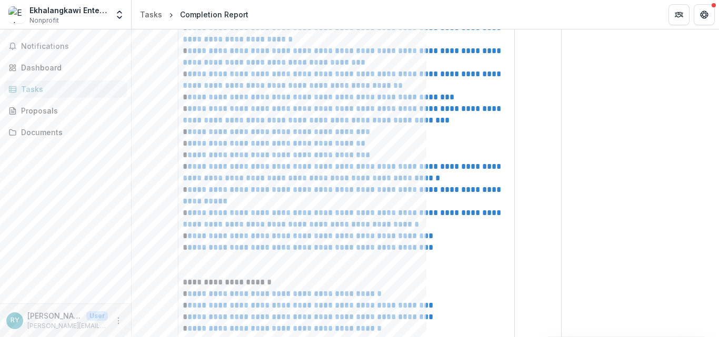
click at [687, 117] on div "**********" at bounding box center [640, 247] width 157 height 1018
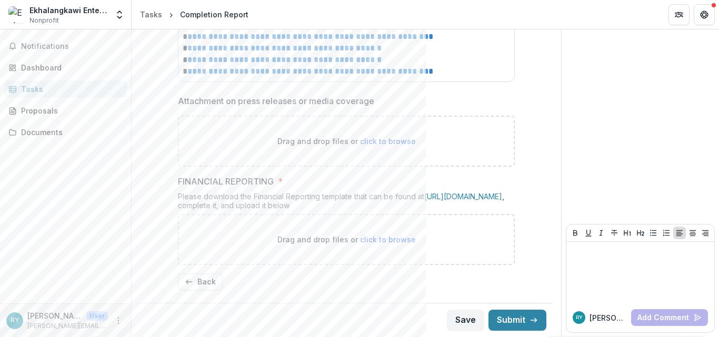
scroll to position [719, 0]
click at [462, 314] on button "Save" at bounding box center [465, 320] width 37 height 21
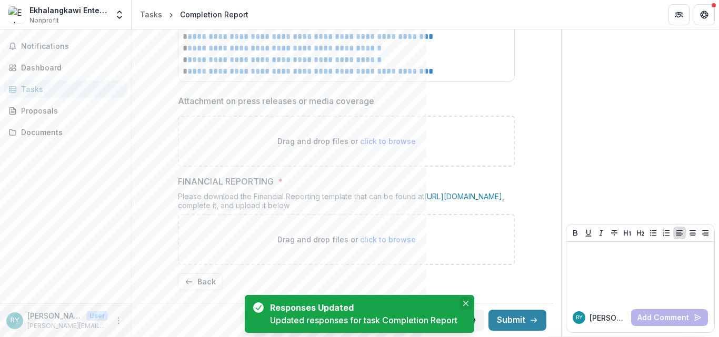
click at [466, 302] on icon "Close" at bounding box center [465, 303] width 5 height 5
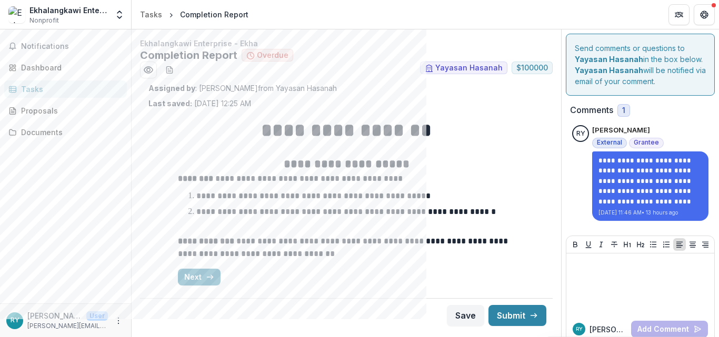
scroll to position [12, 0]
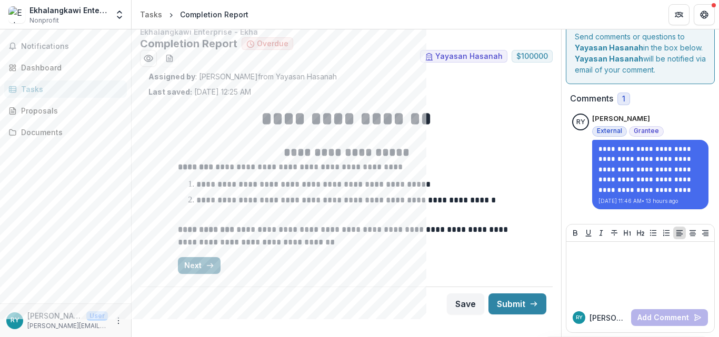
click at [189, 262] on button "Next" at bounding box center [199, 265] width 43 height 17
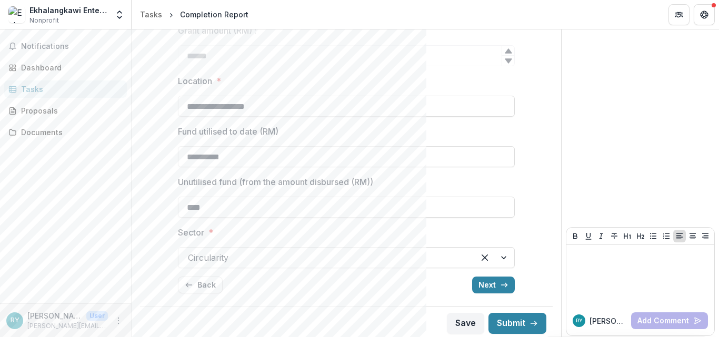
scroll to position [298, 0]
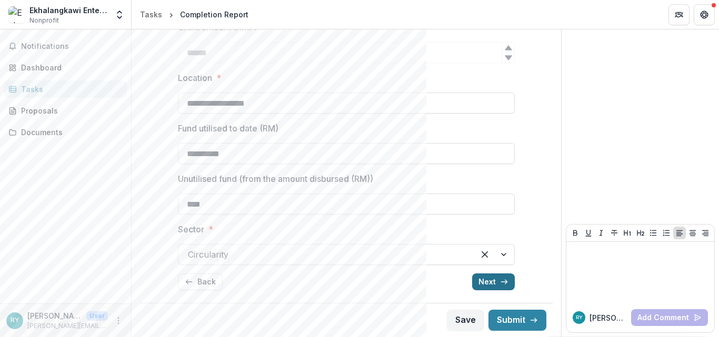
click at [475, 281] on button "Next" at bounding box center [493, 282] width 43 height 17
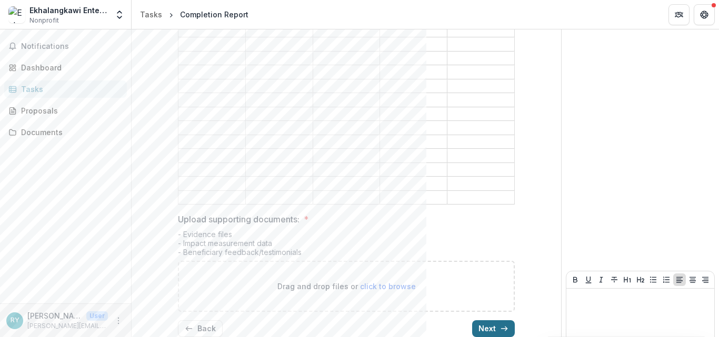
click at [477, 321] on button "Next" at bounding box center [493, 329] width 43 height 17
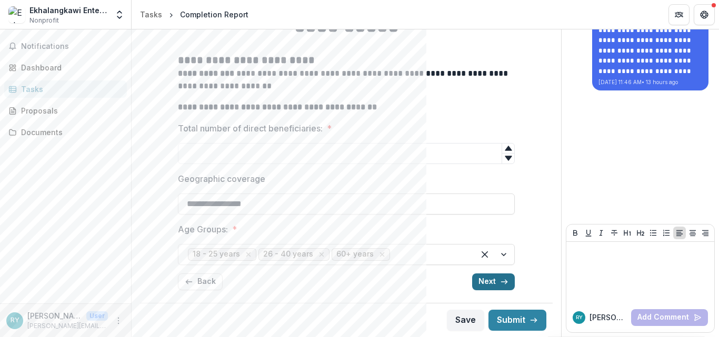
click at [477, 281] on button "Next" at bounding box center [493, 282] width 43 height 17
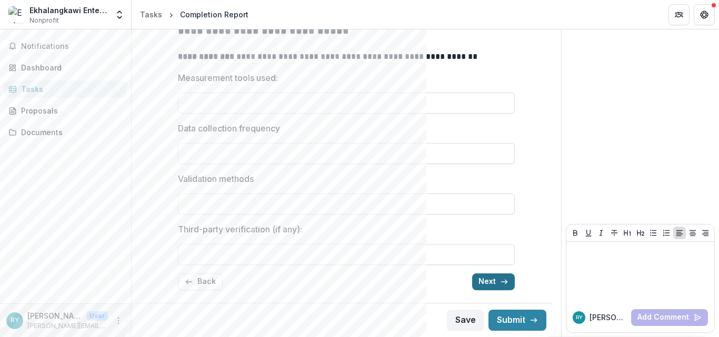
click at [477, 281] on button "Next" at bounding box center [493, 282] width 43 height 17
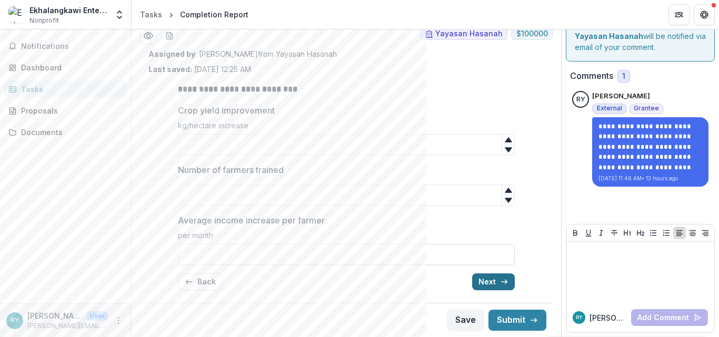
scroll to position [34, 0]
click at [477, 281] on button "Next" at bounding box center [493, 282] width 43 height 17
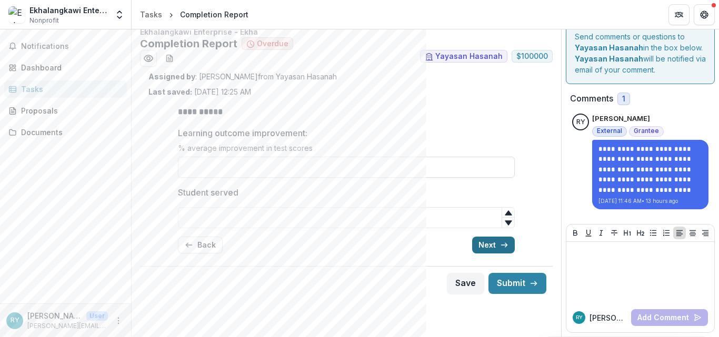
scroll to position [0, 0]
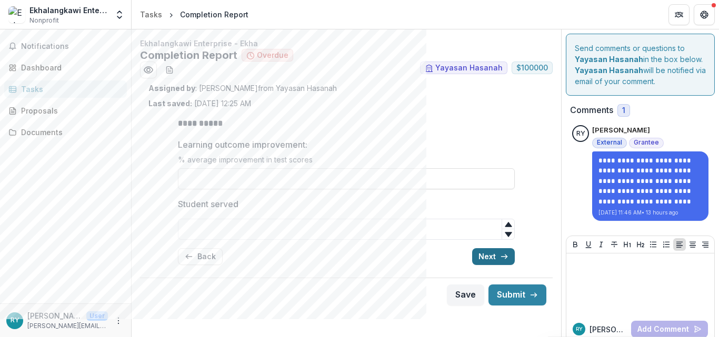
click at [479, 258] on button "Next" at bounding box center [493, 256] width 43 height 17
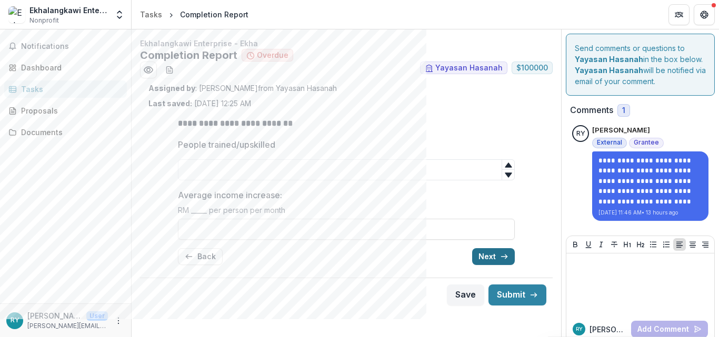
click at [479, 258] on button "Next" at bounding box center [493, 256] width 43 height 17
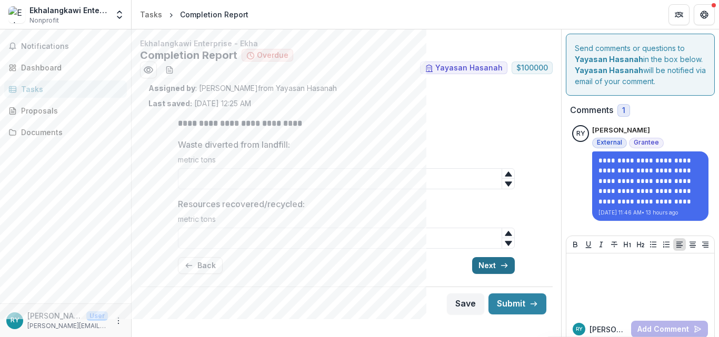
click at [479, 258] on button "Next" at bounding box center [493, 265] width 43 height 17
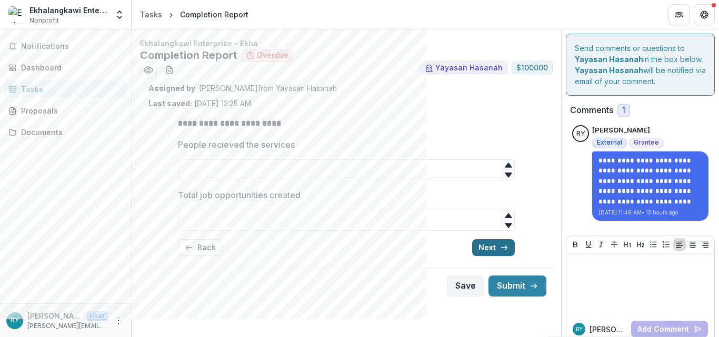
click at [479, 246] on button "Next" at bounding box center [493, 247] width 43 height 17
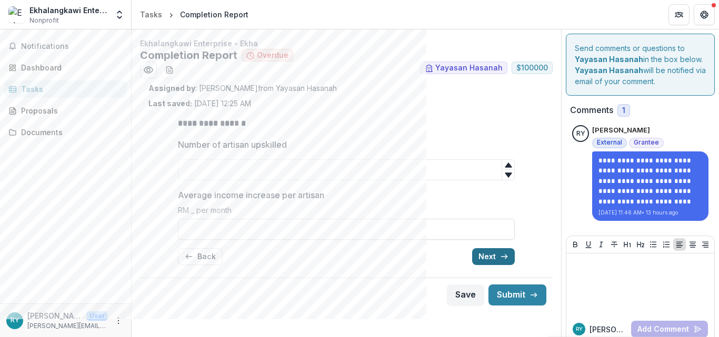
click at [480, 253] on button "Next" at bounding box center [493, 256] width 43 height 17
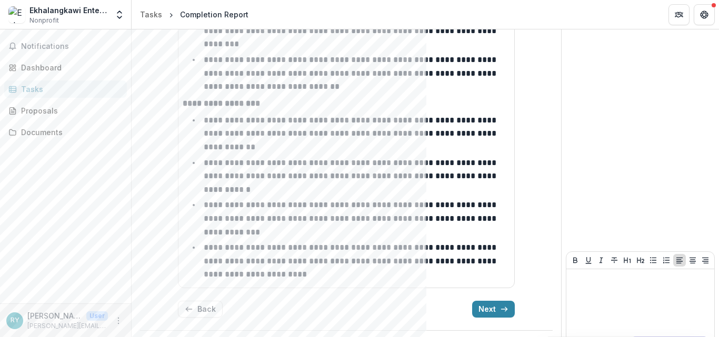
scroll to position [1746, 0]
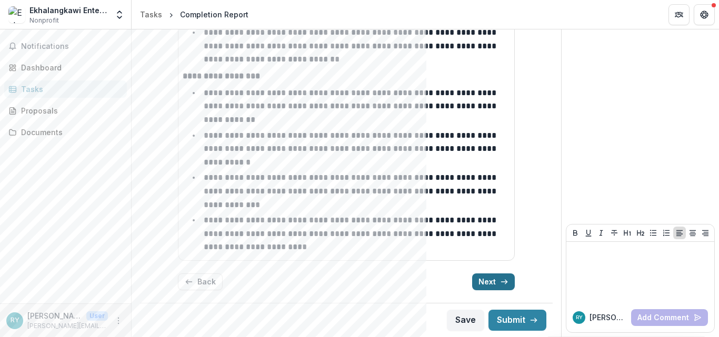
click at [491, 278] on button "Next" at bounding box center [493, 282] width 43 height 17
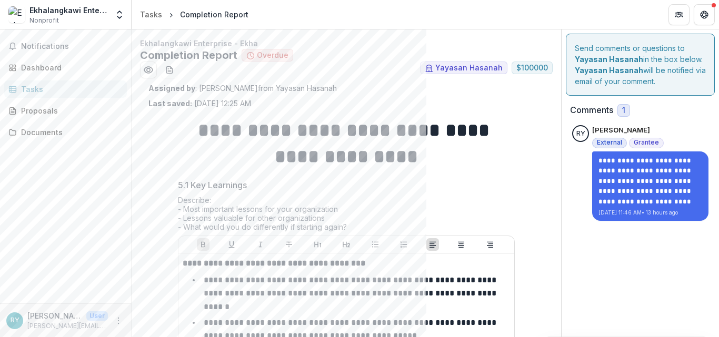
scroll to position [452, 0]
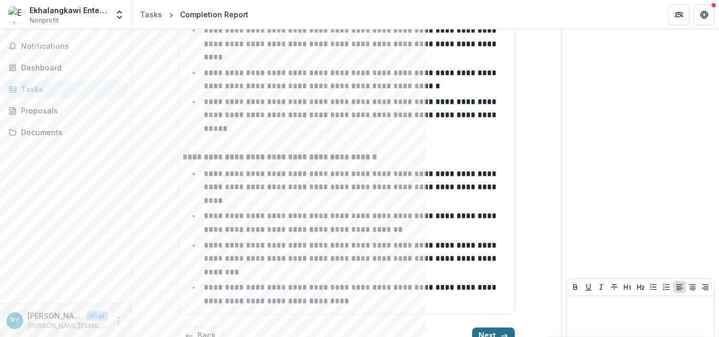
click at [483, 328] on button "Next" at bounding box center [493, 336] width 43 height 17
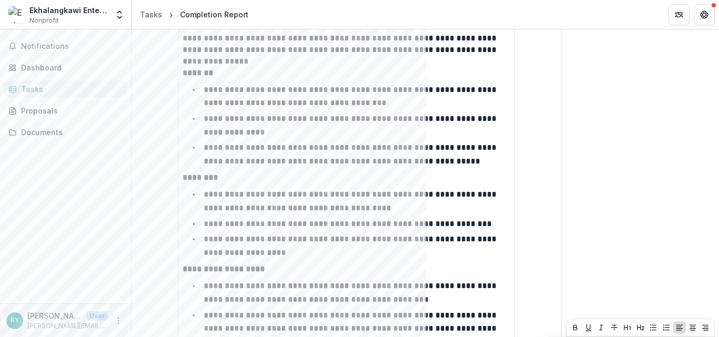
scroll to position [1134, 0]
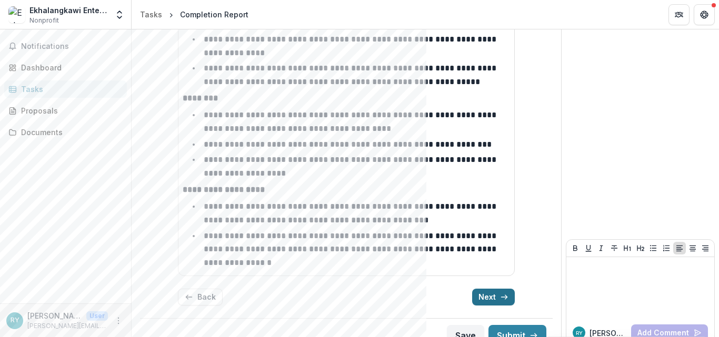
click at [495, 289] on button "Next" at bounding box center [493, 297] width 43 height 17
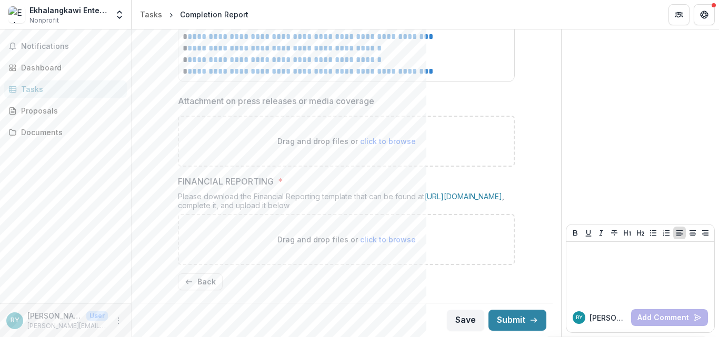
scroll to position [719, 0]
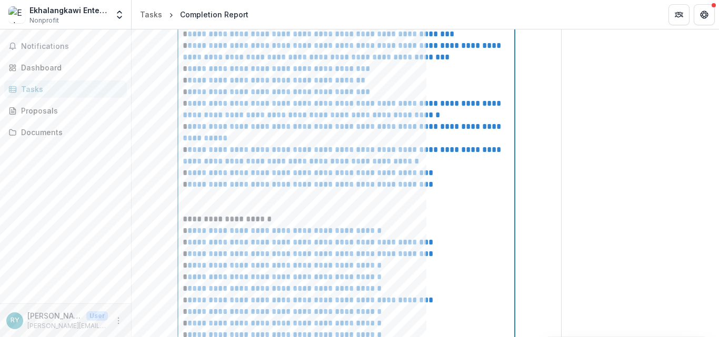
click at [457, 182] on div "**********" at bounding box center [346, 156] width 327 height 556
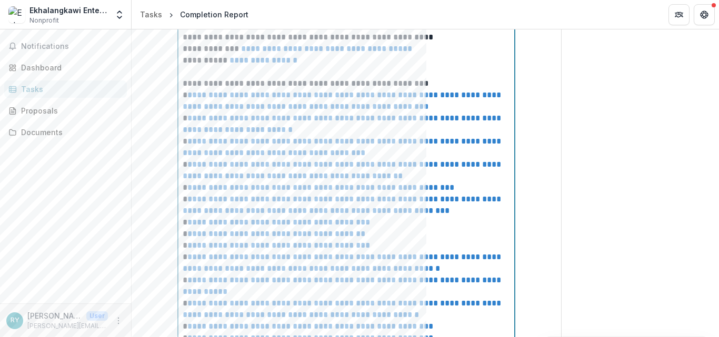
scroll to position [413, 0]
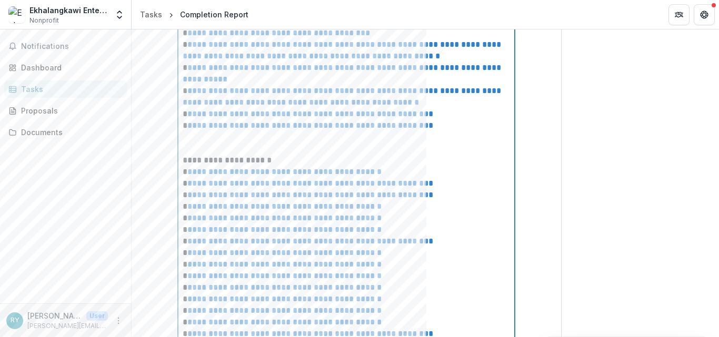
click at [454, 123] on p "**********" at bounding box center [346, 126] width 327 height 12
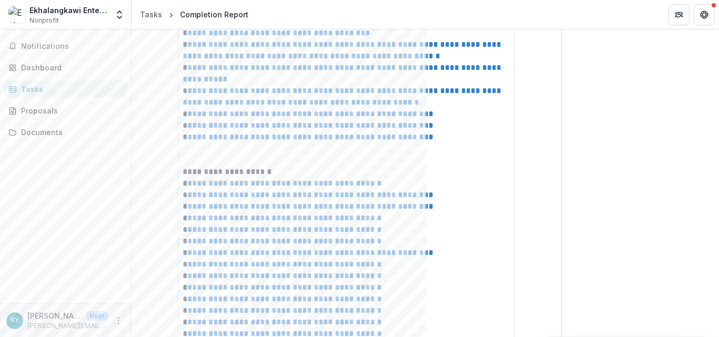
click at [608, 125] on div "**********" at bounding box center [640, 131] width 157 height 1030
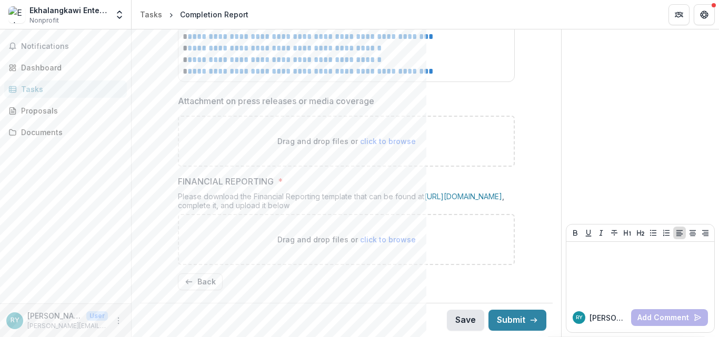
click at [458, 322] on button "Save" at bounding box center [465, 320] width 37 height 21
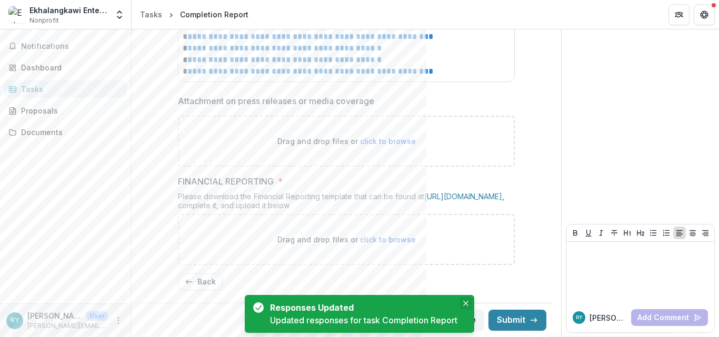
click at [465, 302] on icon "Close" at bounding box center [465, 303] width 5 height 5
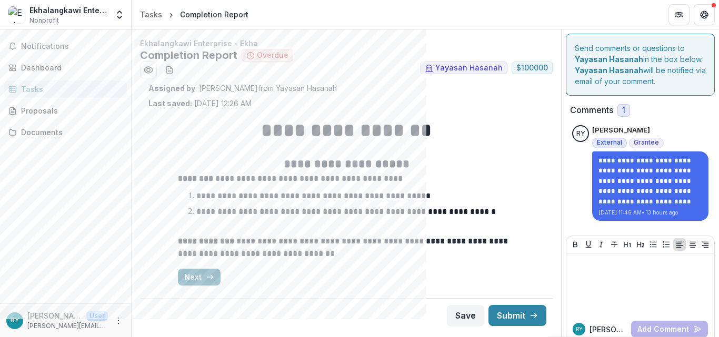
click at [198, 277] on button "Next" at bounding box center [199, 277] width 43 height 17
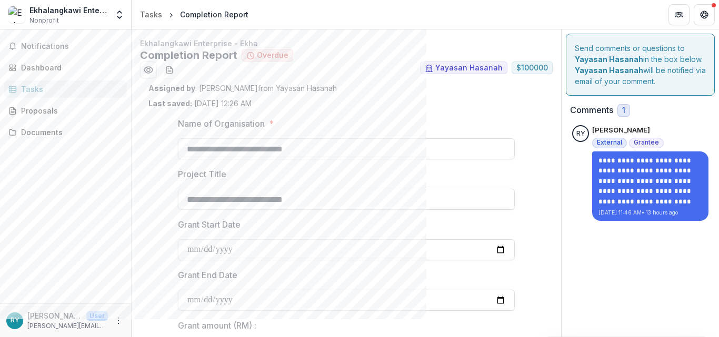
type input "**********"
type input "****"
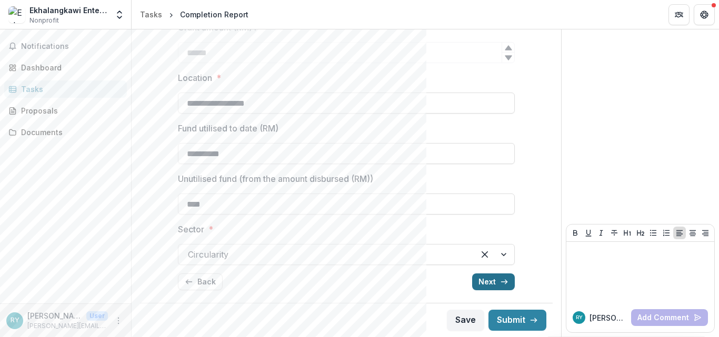
click at [489, 285] on button "Next" at bounding box center [493, 282] width 43 height 17
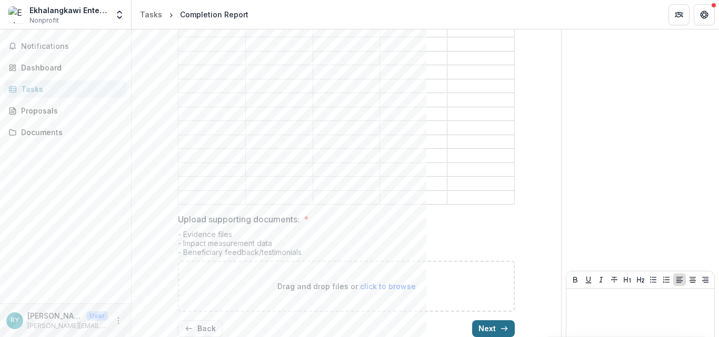
click at [489, 321] on button "Next" at bounding box center [493, 329] width 43 height 17
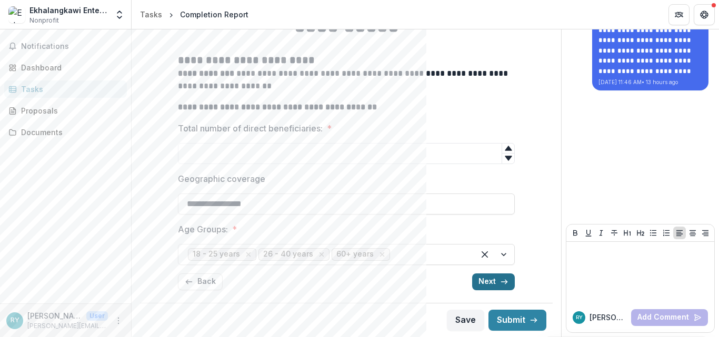
click at [489, 285] on button "Next" at bounding box center [493, 282] width 43 height 17
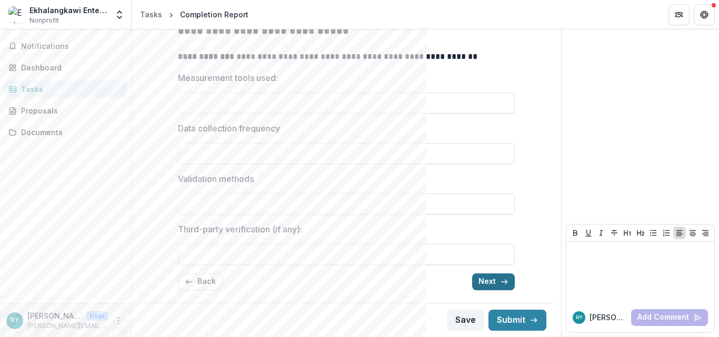
click at [489, 285] on button "Next" at bounding box center [493, 282] width 43 height 17
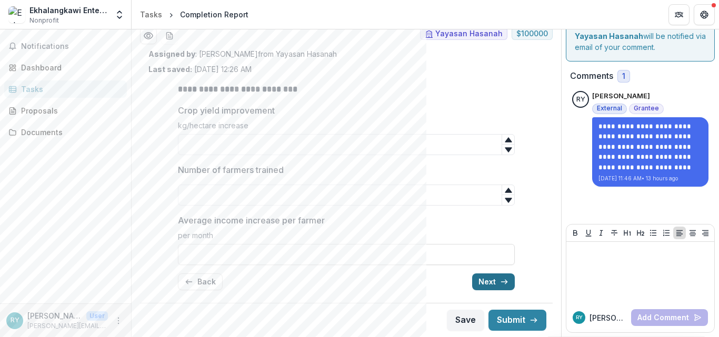
scroll to position [34, 0]
click at [489, 285] on button "Next" at bounding box center [493, 282] width 43 height 17
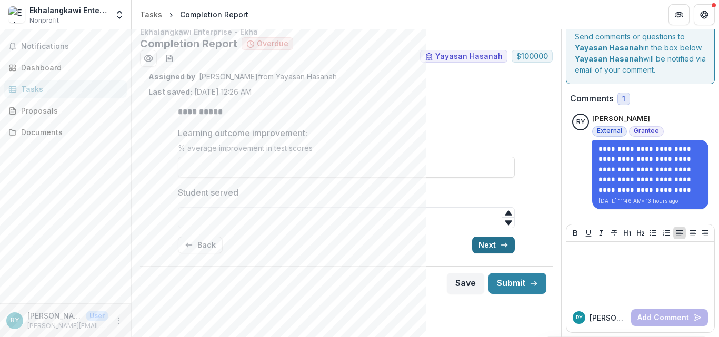
scroll to position [0, 0]
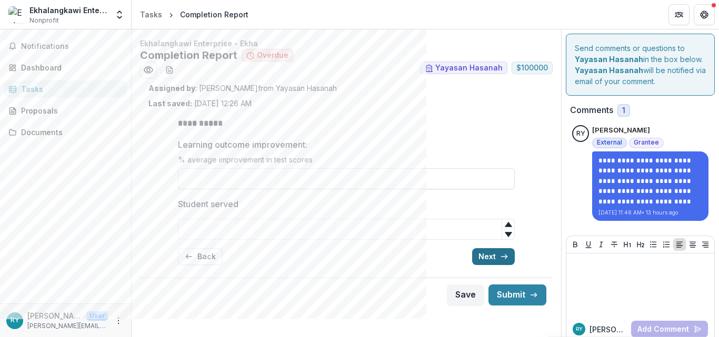
click at [489, 263] on button "Next" at bounding box center [493, 256] width 43 height 17
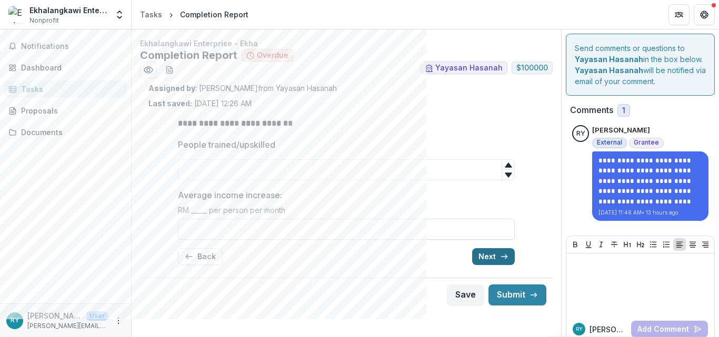
click at [489, 263] on button "Next" at bounding box center [493, 256] width 43 height 17
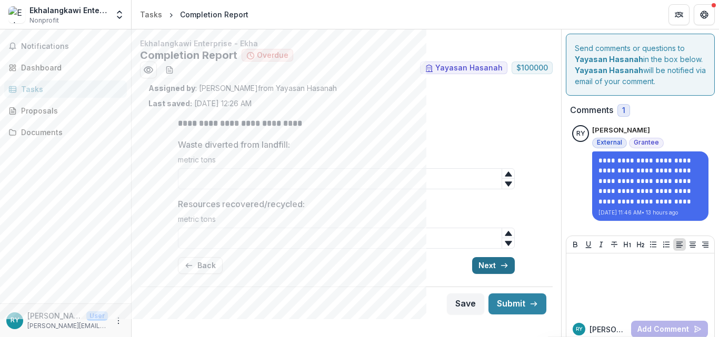
click at [489, 263] on button "Next" at bounding box center [493, 265] width 43 height 17
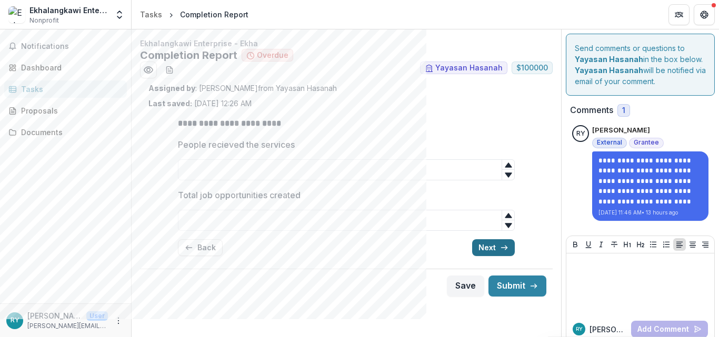
click at [488, 248] on button "Next" at bounding box center [493, 247] width 43 height 17
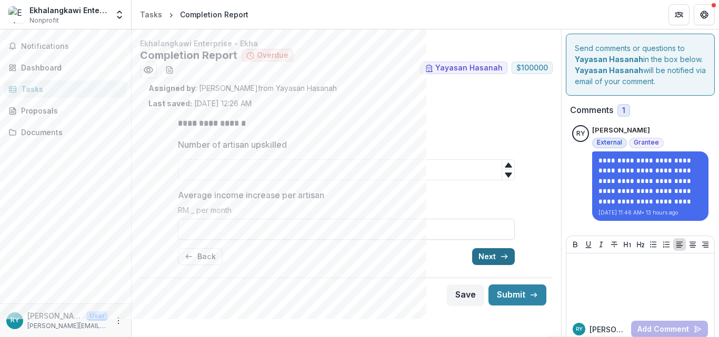
click at [488, 253] on button "Next" at bounding box center [493, 256] width 43 height 17
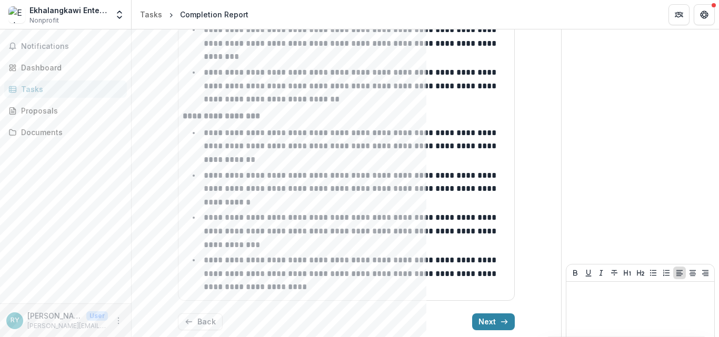
scroll to position [1746, 0]
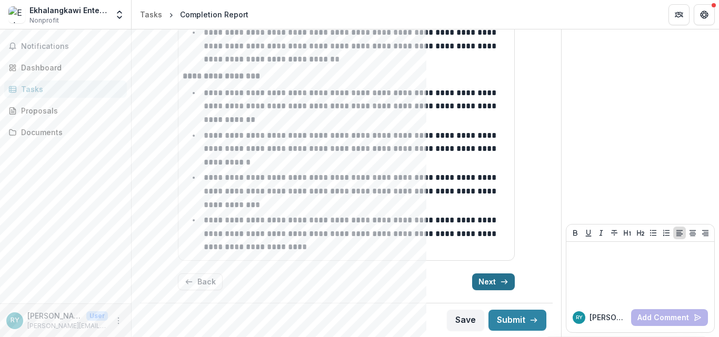
click at [486, 290] on button "Next" at bounding box center [493, 282] width 43 height 17
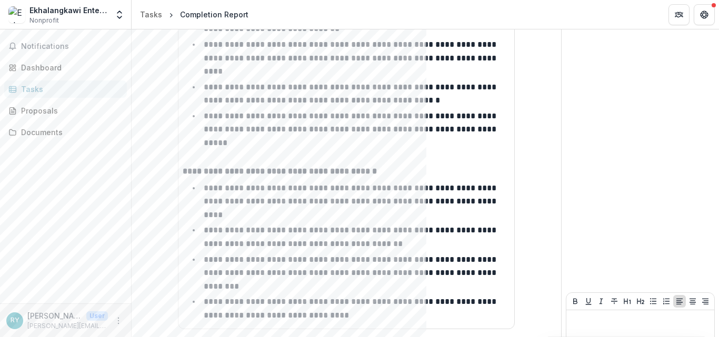
scroll to position [452, 0]
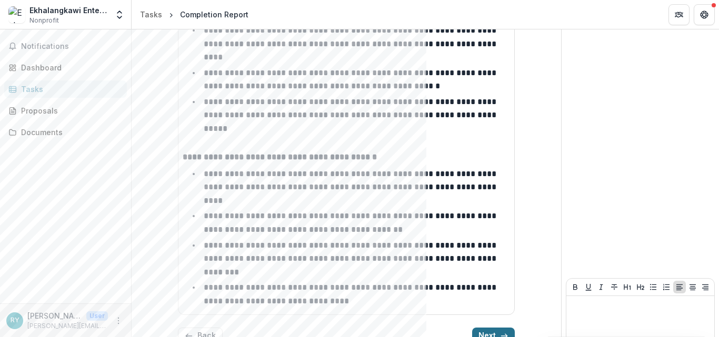
click at [481, 328] on button "Next" at bounding box center [493, 336] width 43 height 17
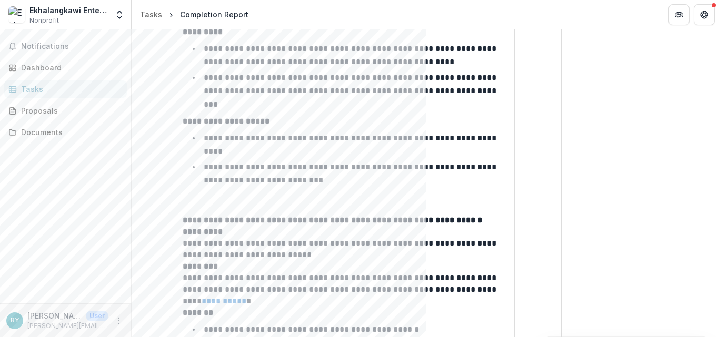
scroll to position [0, 0]
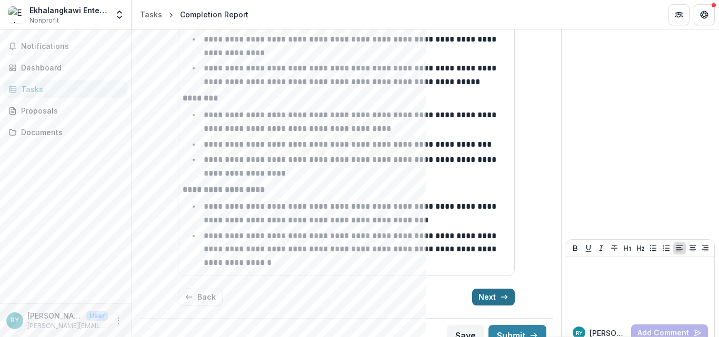
click at [495, 289] on button "Next" at bounding box center [493, 297] width 43 height 17
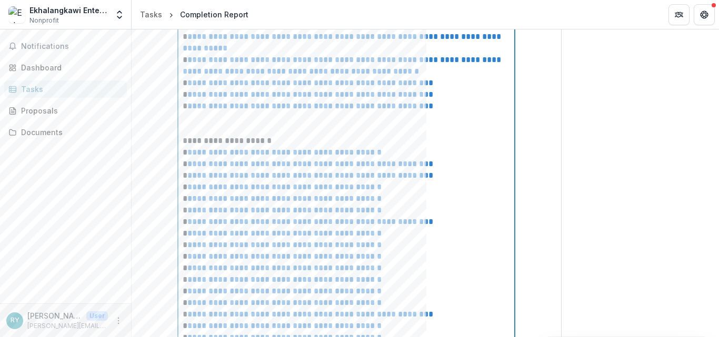
click at [459, 102] on div "**********" at bounding box center [346, 71] width 327 height 567
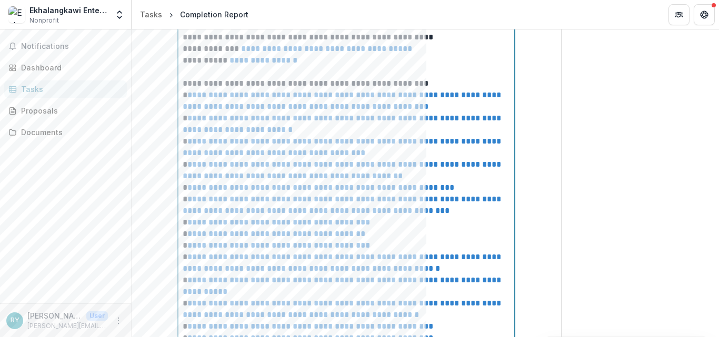
scroll to position [472, 0]
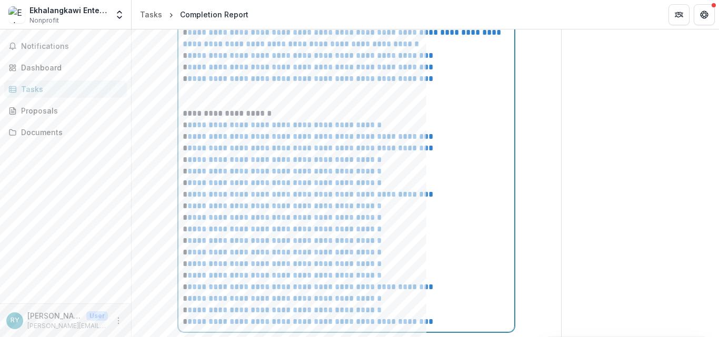
click at [462, 83] on p "**********" at bounding box center [346, 79] width 327 height 12
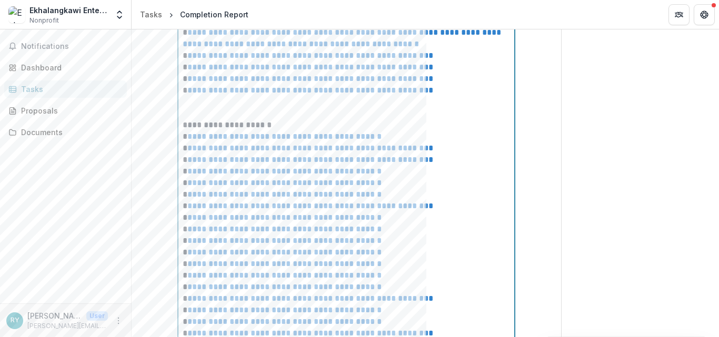
scroll to position [743, 0]
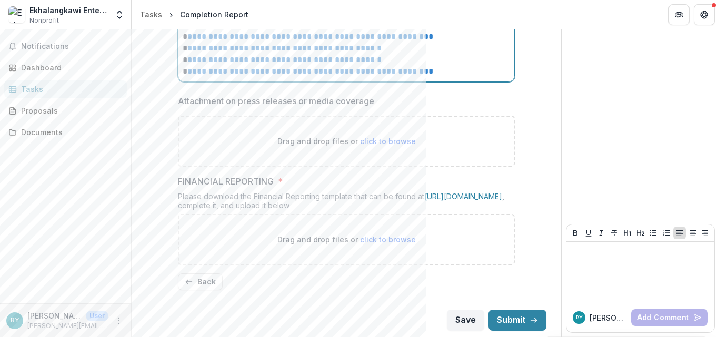
click at [461, 56] on p "**********" at bounding box center [346, 60] width 327 height 12
click at [466, 66] on p "**********" at bounding box center [346, 72] width 327 height 12
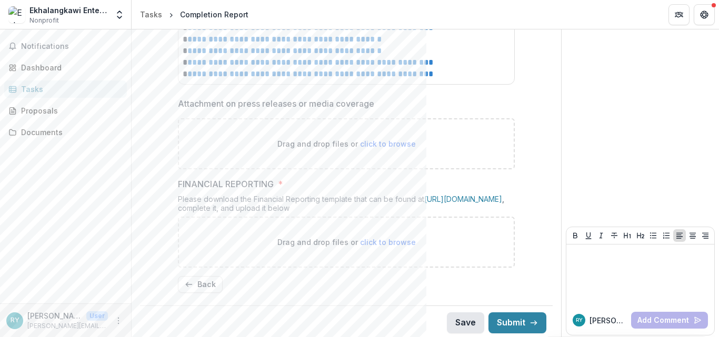
click at [457, 331] on button "Save" at bounding box center [465, 323] width 37 height 21
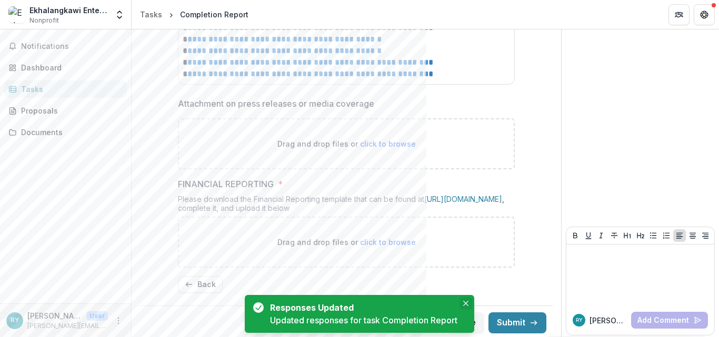
click at [466, 304] on icon "Close" at bounding box center [465, 303] width 5 height 5
